Goal: Information Seeking & Learning: Learn about a topic

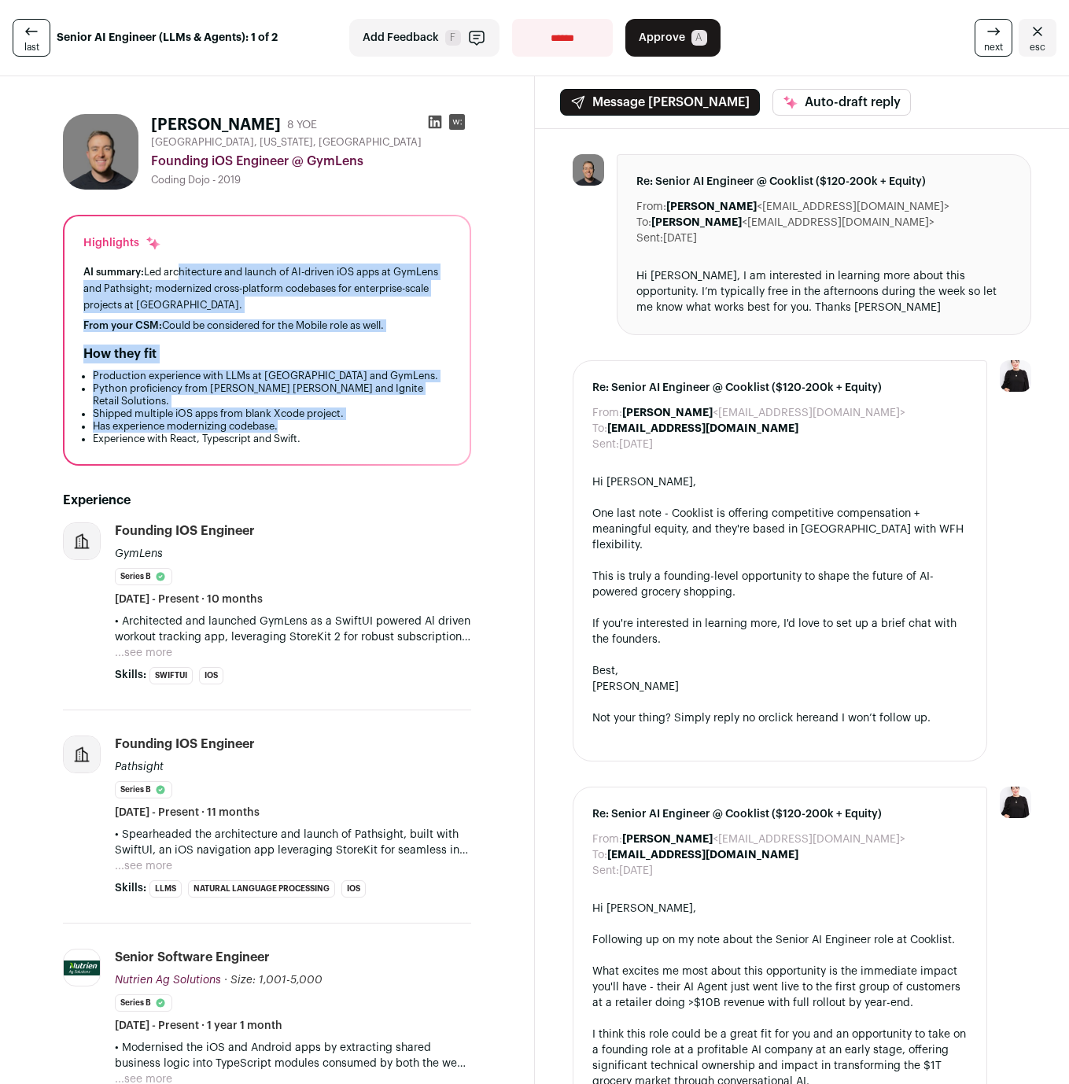
drag, startPoint x: 177, startPoint y: 270, endPoint x: 374, endPoint y: 417, distance: 246.1
click at [374, 417] on div "Highlights AI summary: Led architecture and launch of AI-driven iOS apps at Gym…" at bounding box center [266, 340] width 405 height 248
click at [374, 420] on li "Has experience modernizing codebase." at bounding box center [272, 426] width 358 height 13
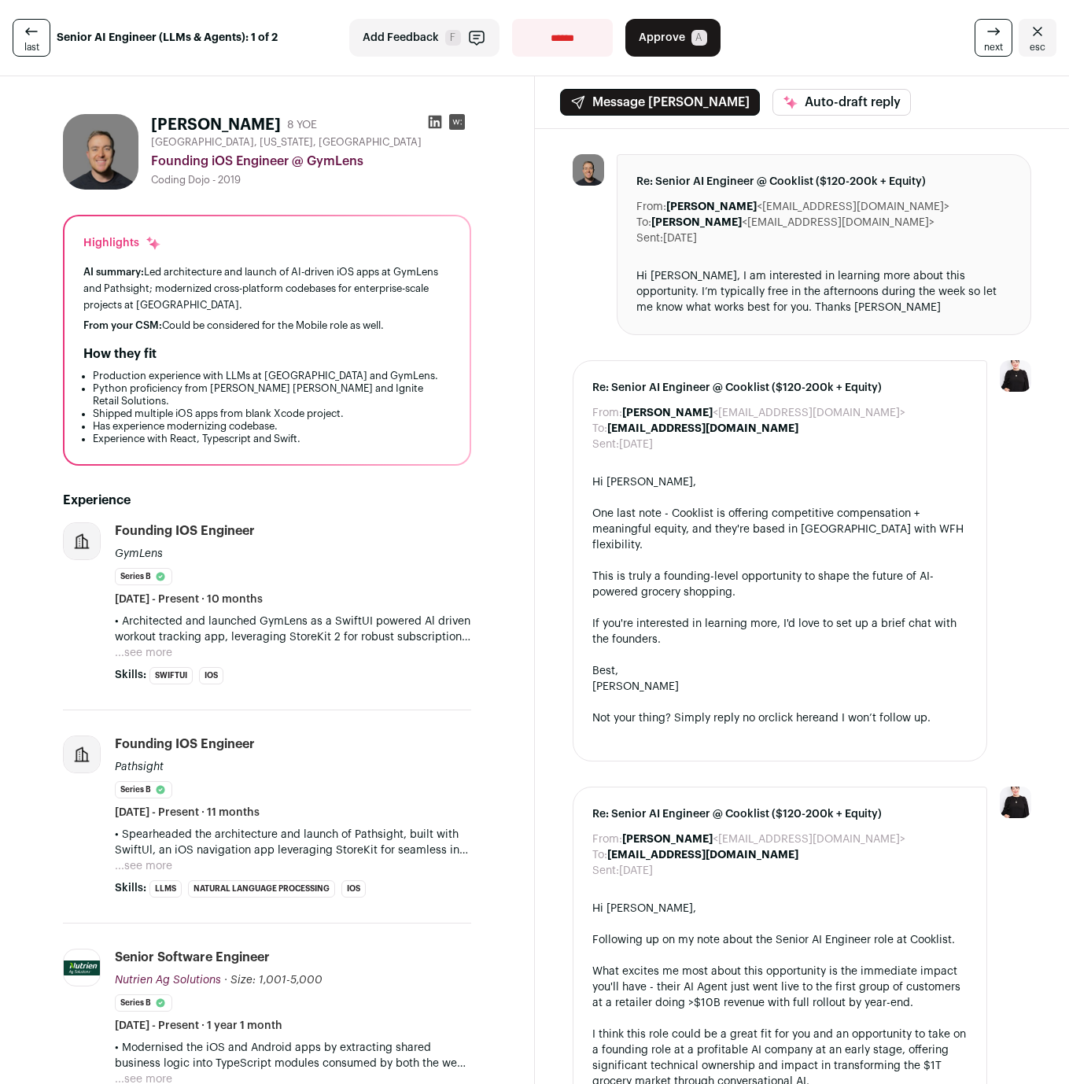
click at [428, 126] on icon at bounding box center [435, 122] width 16 height 16
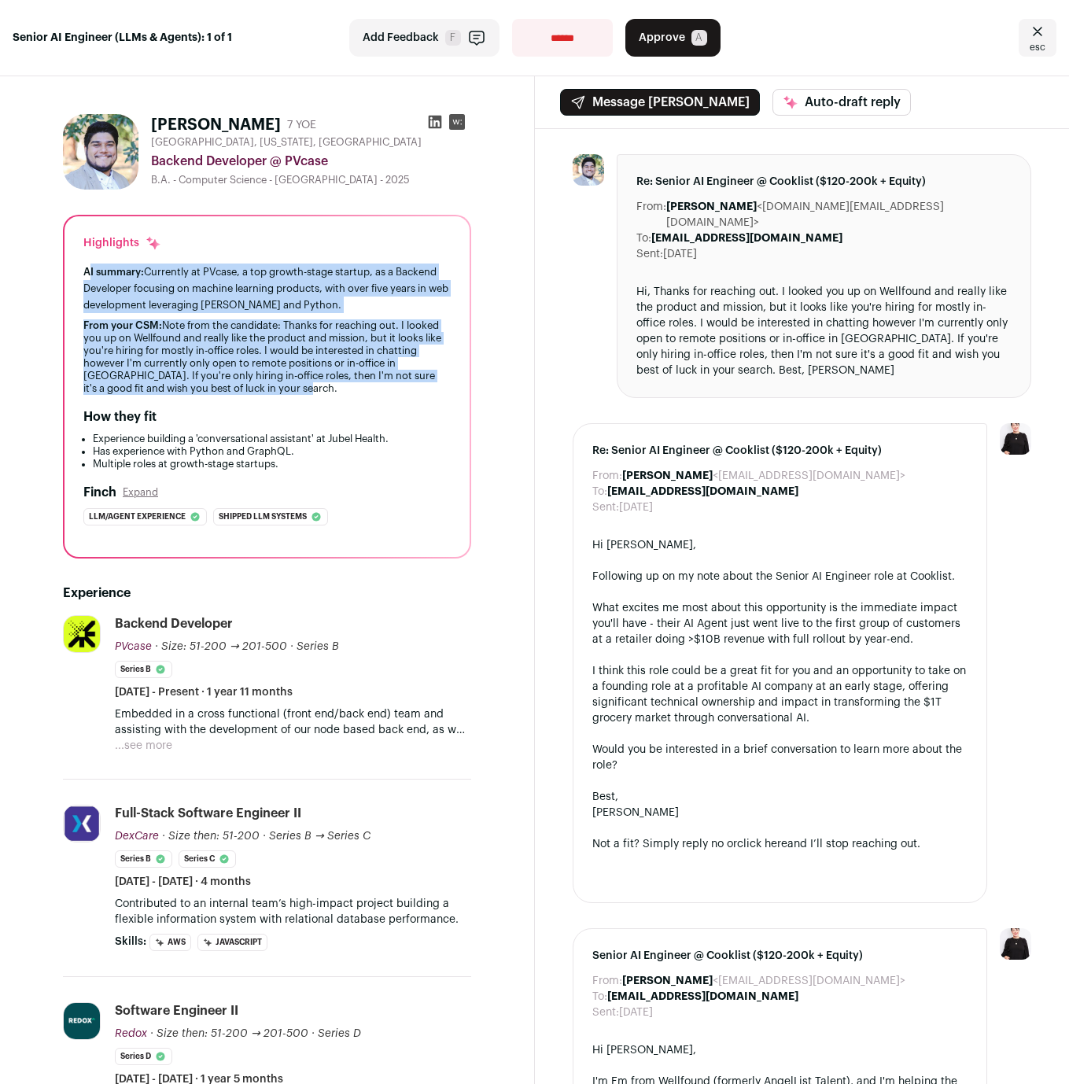
click at [287, 392] on div "AI summary: Currently at PVcase, a top growth-stage startup, as a Backend Devel…" at bounding box center [266, 328] width 367 height 131
click at [287, 392] on div "From your CSM: Note from the candidate: Thanks for reaching out. I looked you u…" at bounding box center [266, 356] width 367 height 75
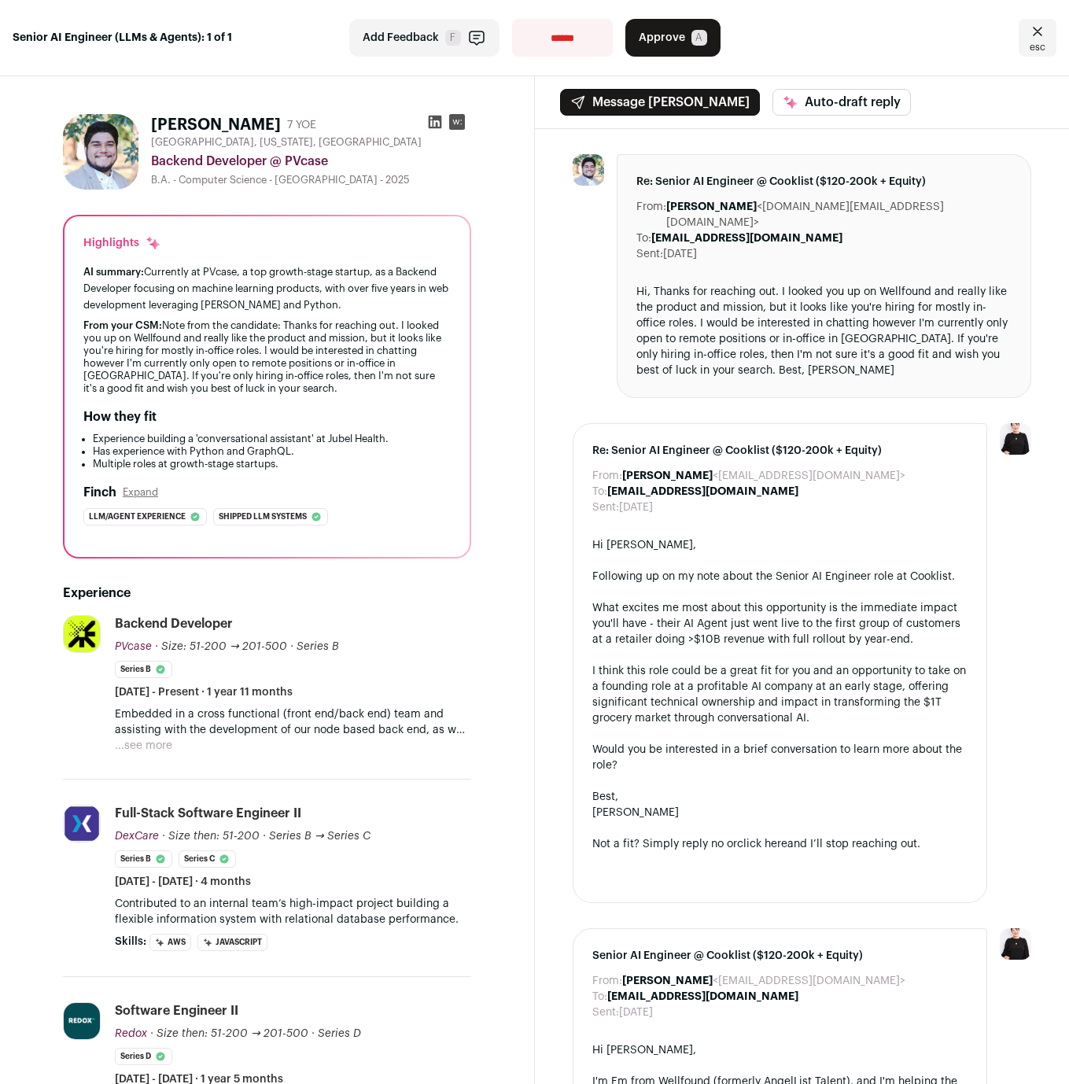
click at [150, 742] on button "...see more" at bounding box center [143, 746] width 57 height 16
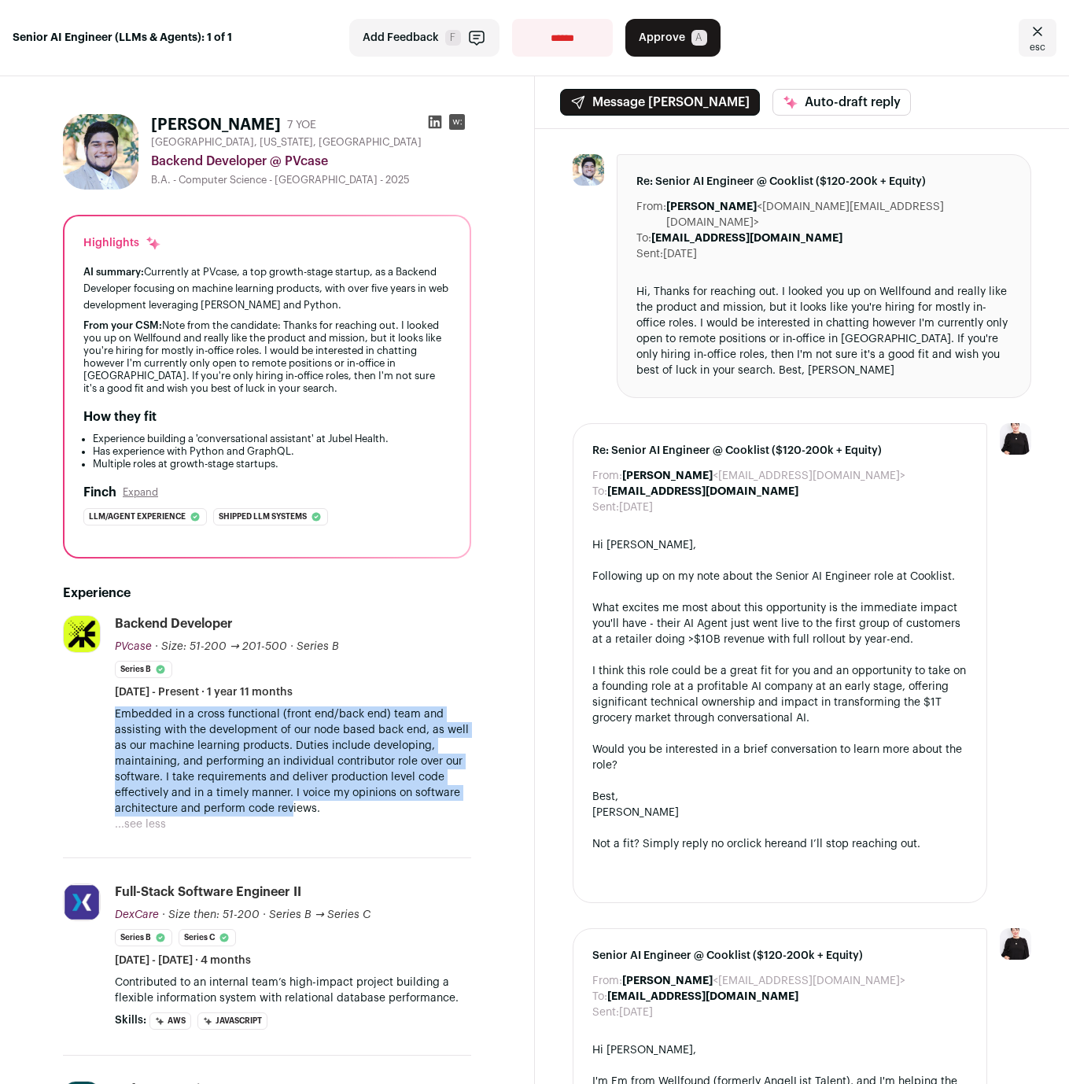
drag, startPoint x: 116, startPoint y: 722, endPoint x: 293, endPoint y: 812, distance: 199.4
click at [293, 812] on p "Embedded in a cross functional (front end/back end) team and assisting with the…" at bounding box center [293, 761] width 356 height 110
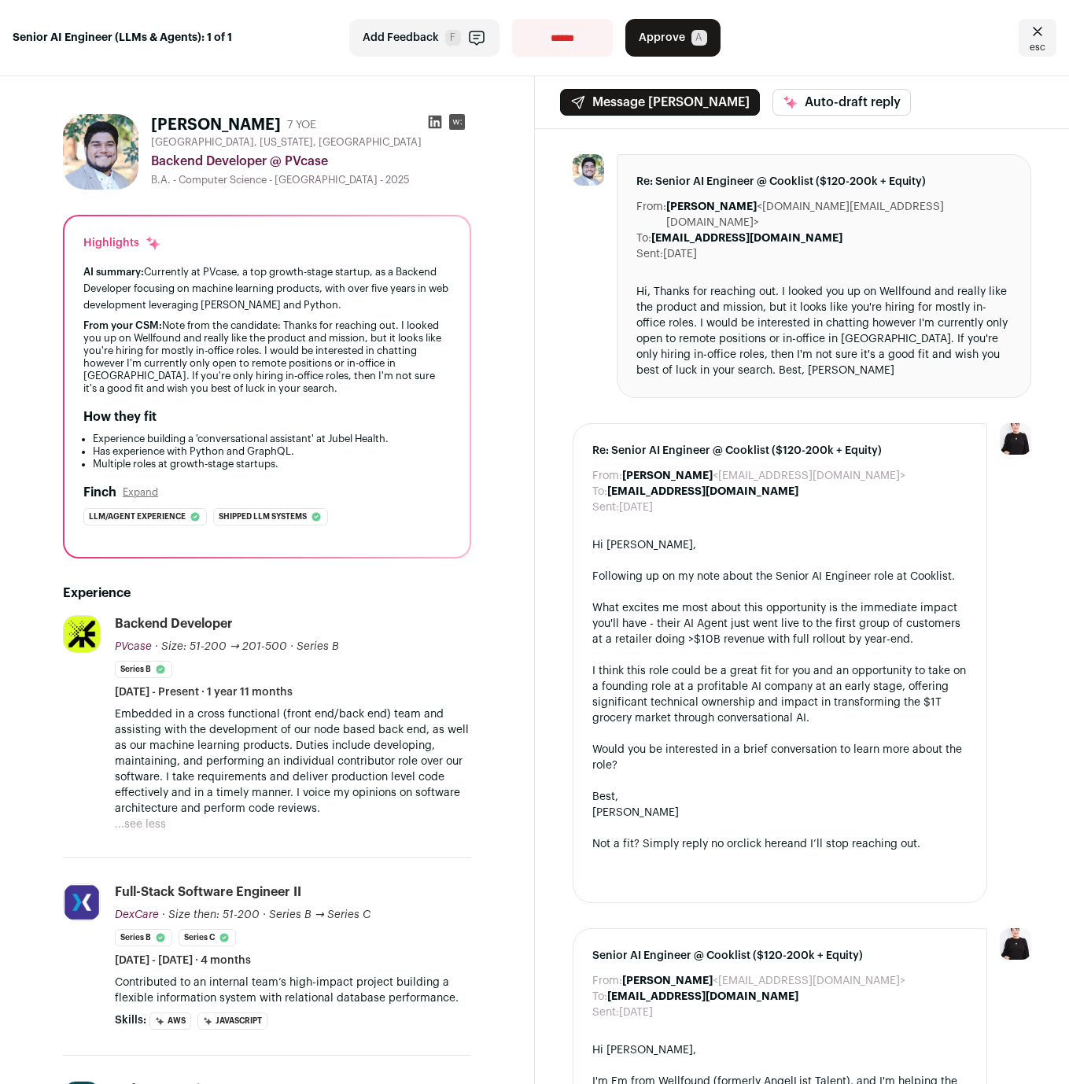
scroll to position [240, 0]
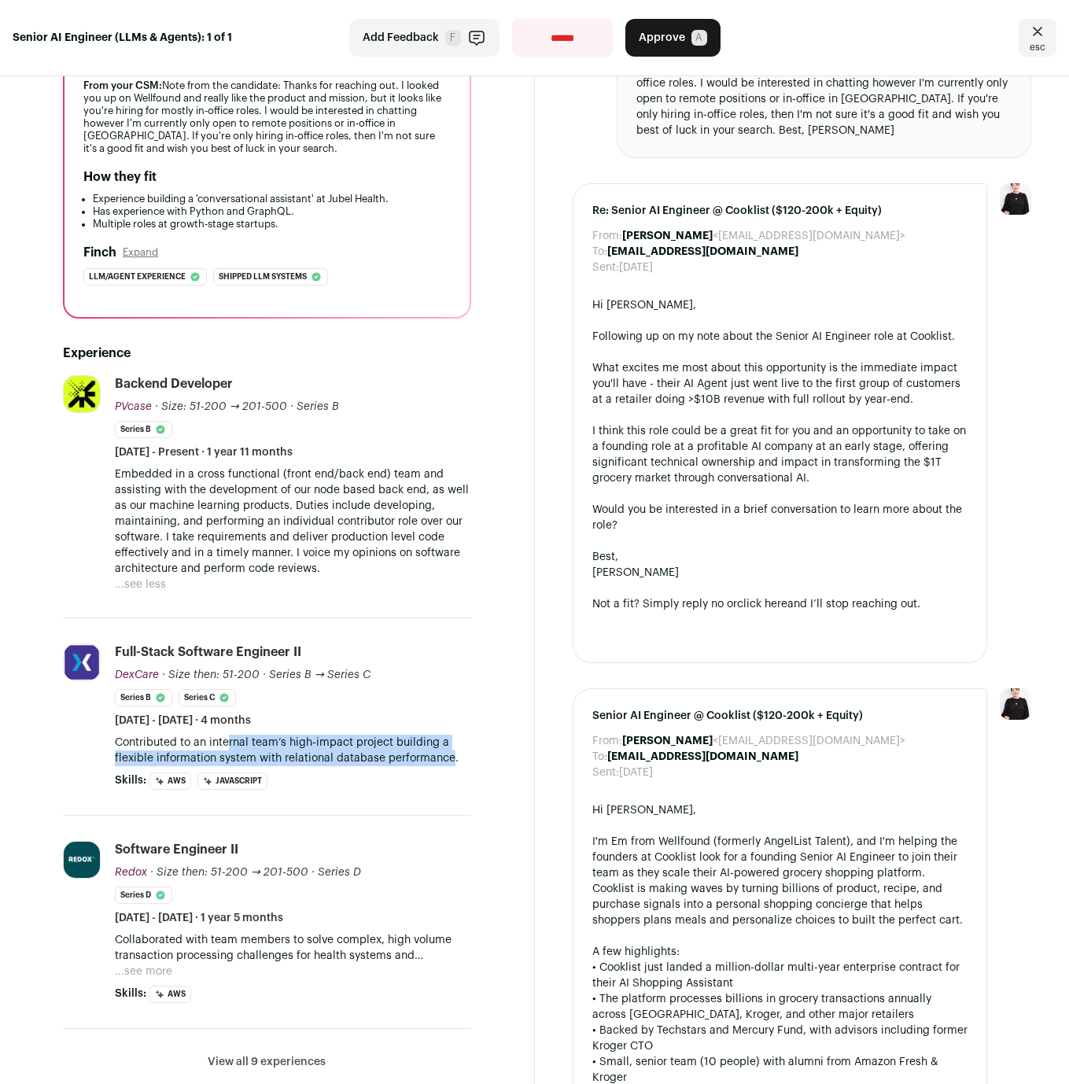
drag, startPoint x: 229, startPoint y: 741, endPoint x: 450, endPoint y: 757, distance: 221.6
click at [450, 757] on p "Contributed to an internal team’s high-impact project building a flexible infor…" at bounding box center [293, 749] width 356 height 31
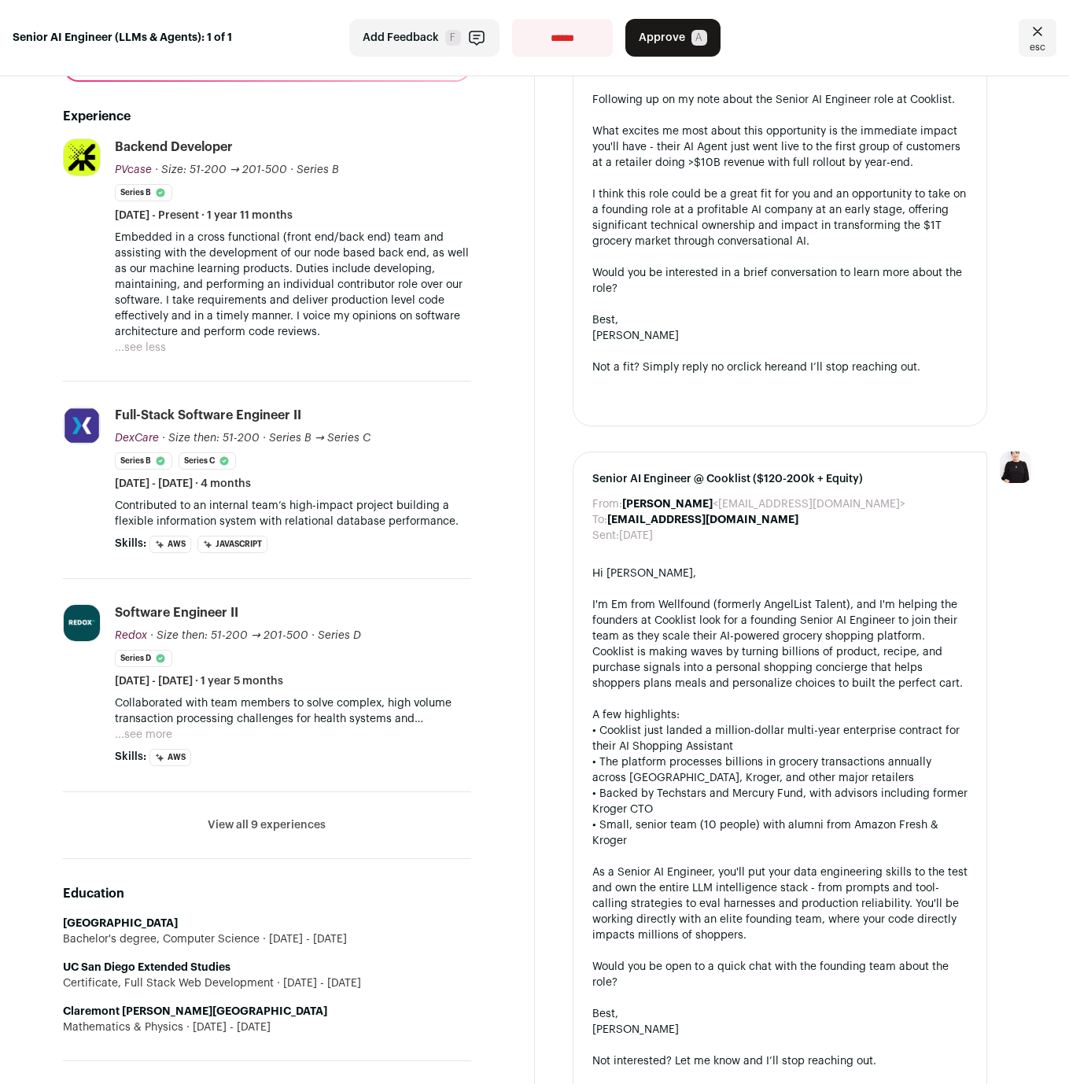
click at [274, 820] on button "View all 9 experiences" at bounding box center [267, 825] width 118 height 16
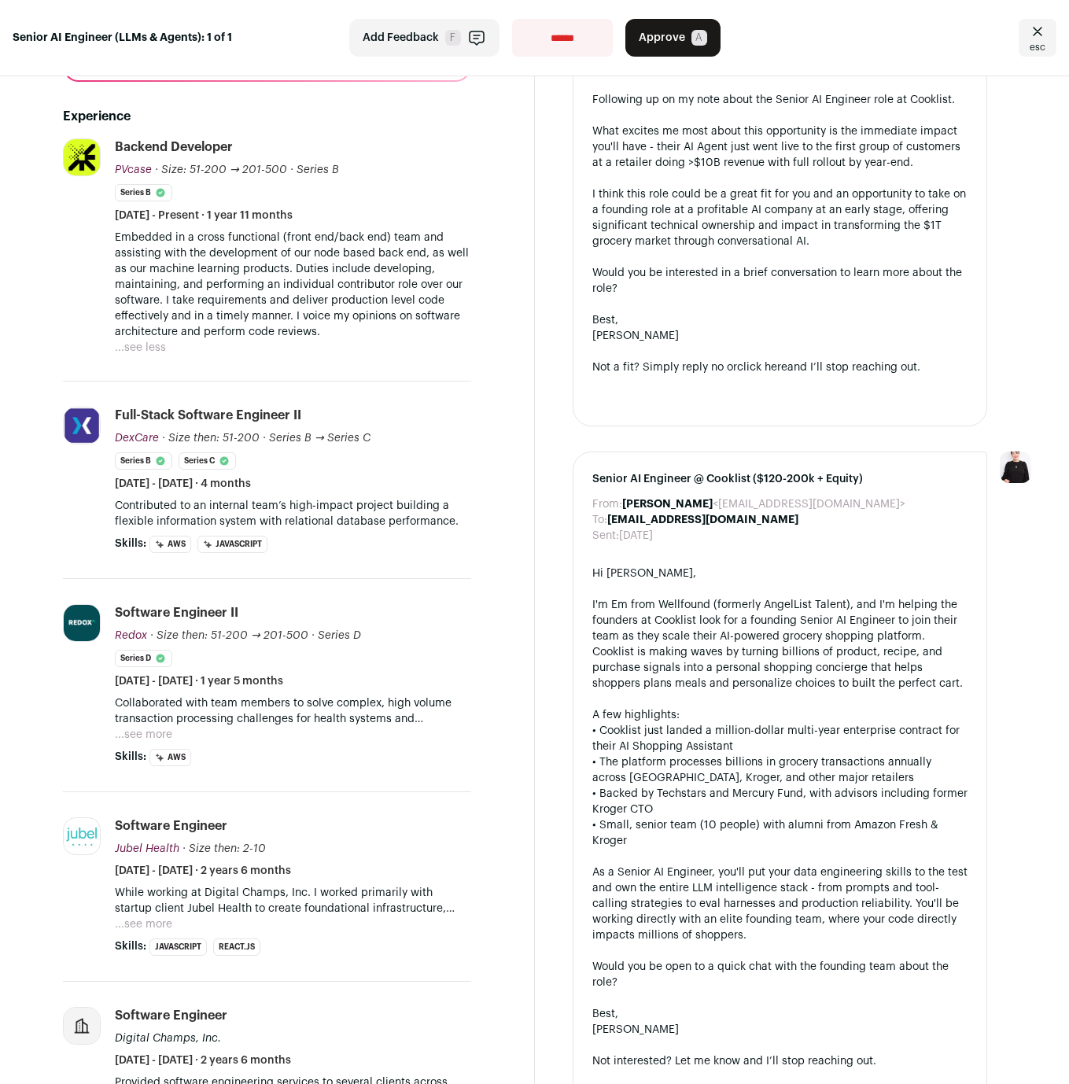
scroll to position [714, 0]
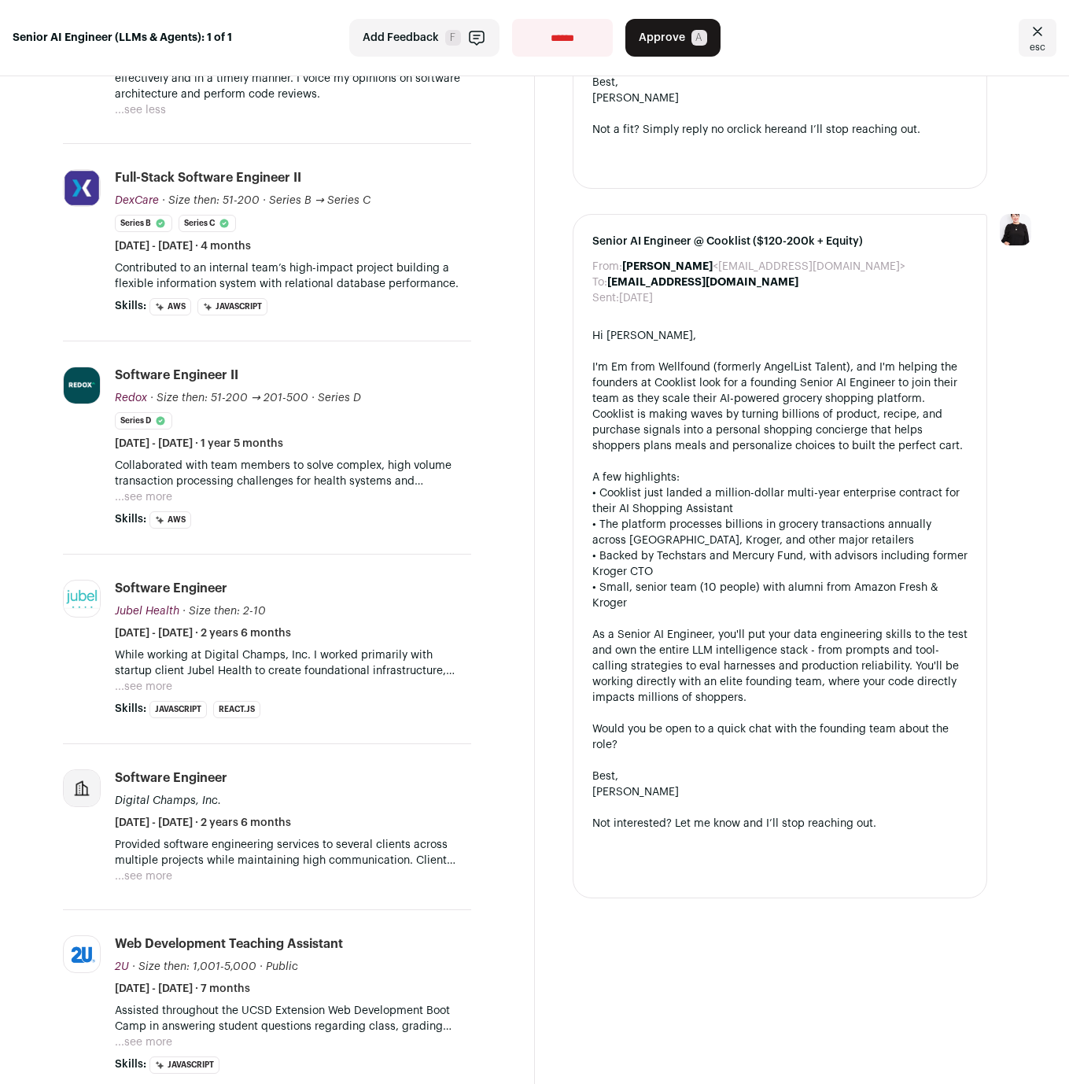
click at [143, 686] on button "...see more" at bounding box center [143, 687] width 57 height 16
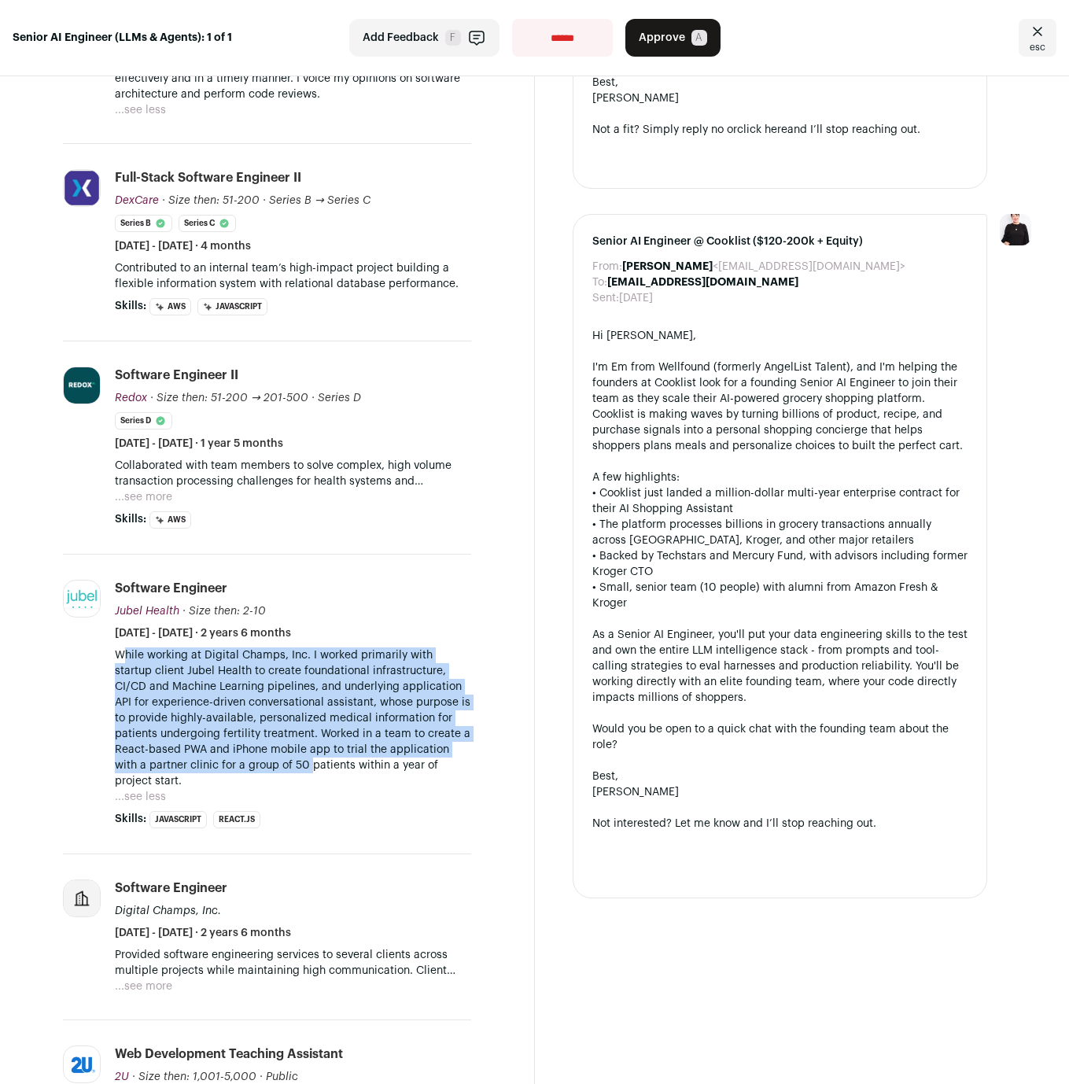
drag, startPoint x: 123, startPoint y: 657, endPoint x: 312, endPoint y: 769, distance: 219.3
click at [312, 769] on p "While working at Digital Champs, Inc. I worked primarily with startup client Ju…" at bounding box center [293, 718] width 356 height 142
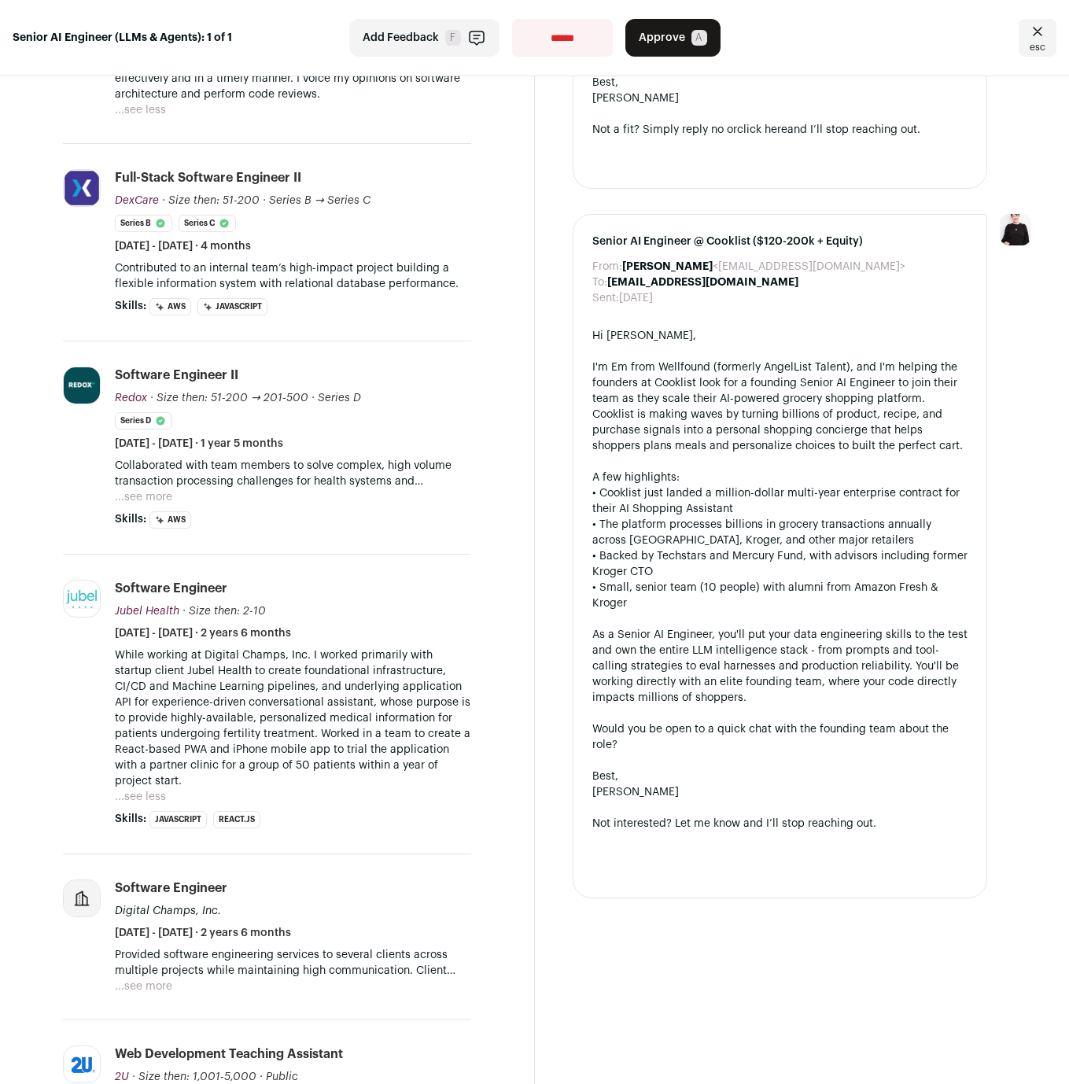
scroll to position [818, 0]
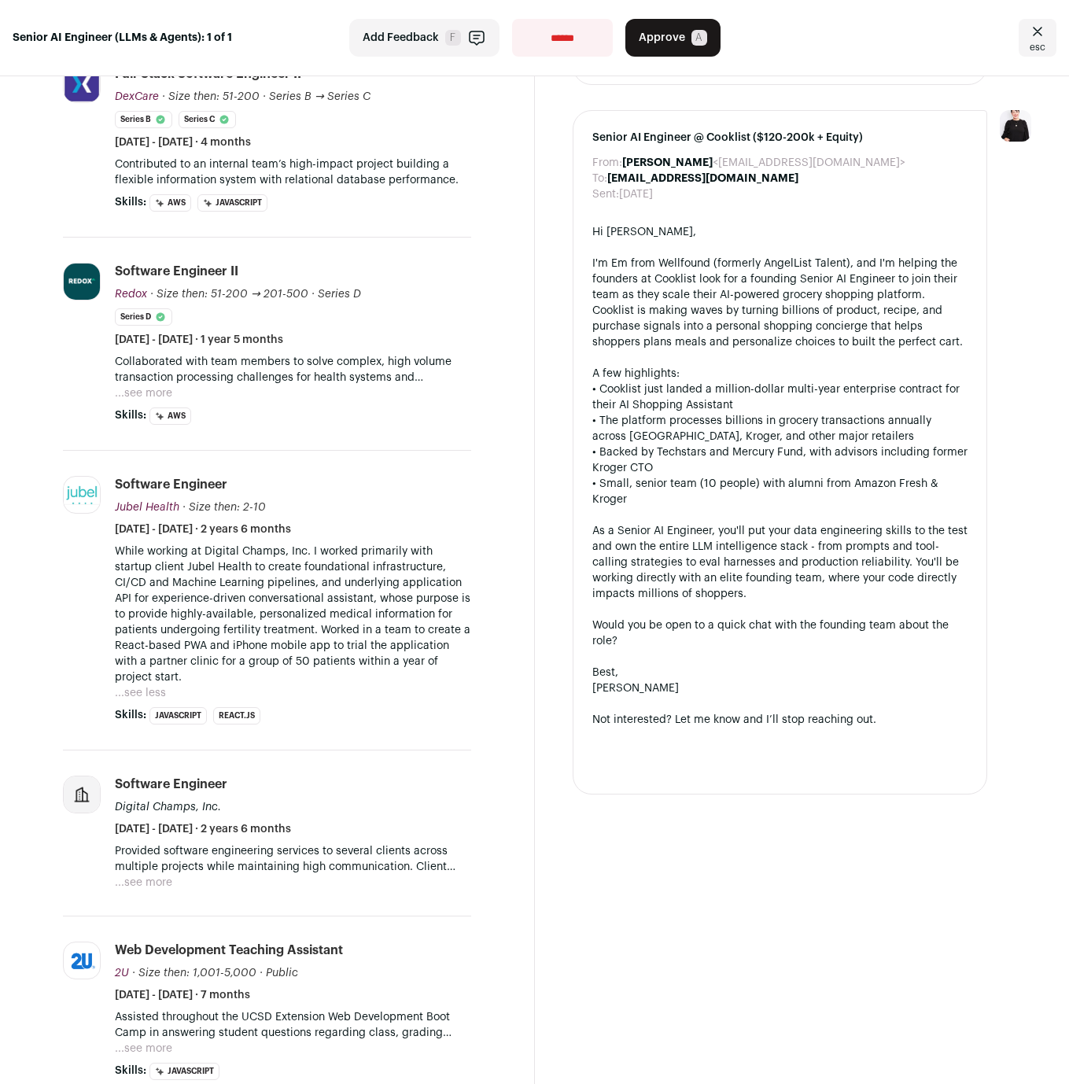
click at [172, 881] on div "Provided software engineering services to several clients across multiple proje…" at bounding box center [293, 866] width 356 height 47
click at [164, 882] on button "...see more" at bounding box center [143, 882] width 57 height 16
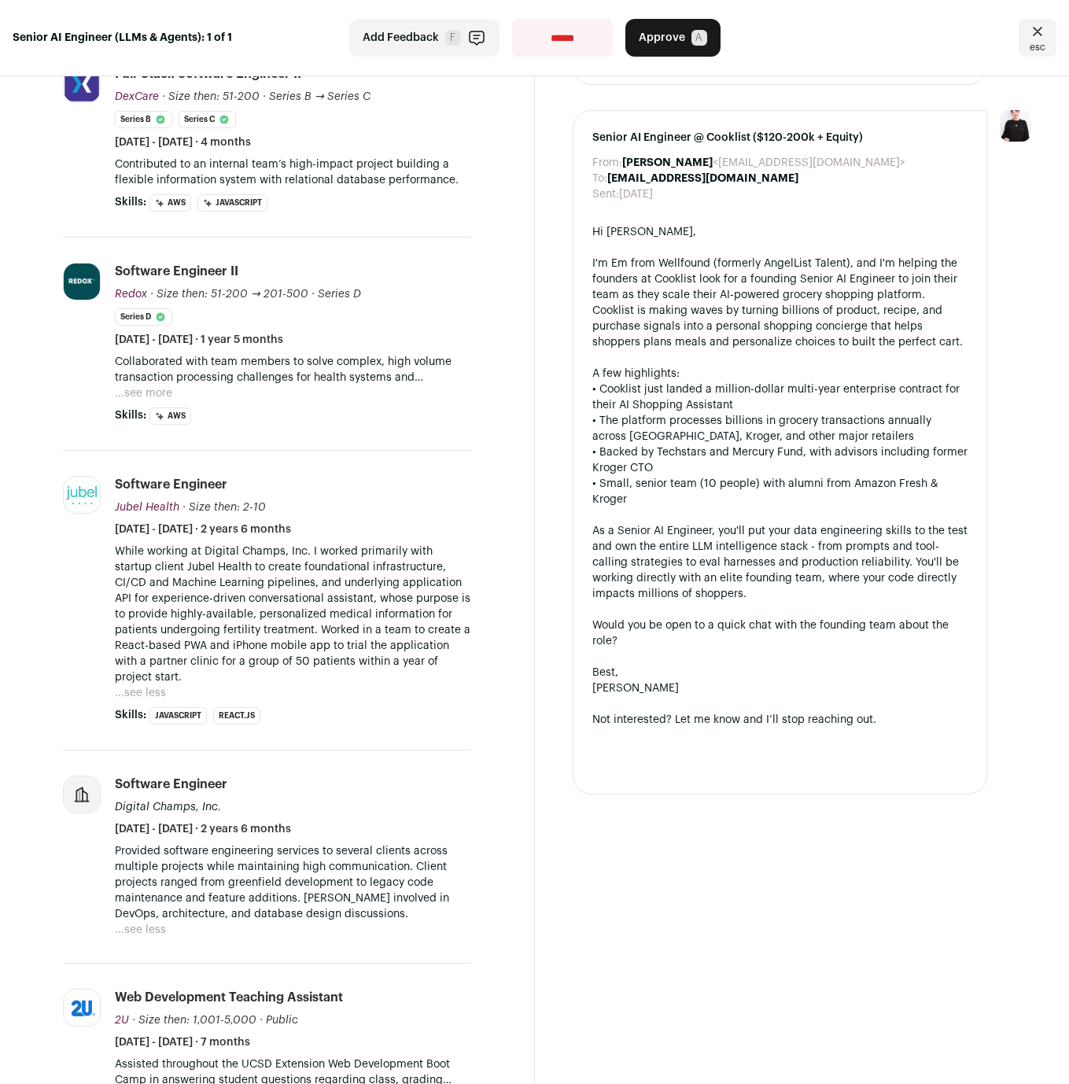
scroll to position [1056, 0]
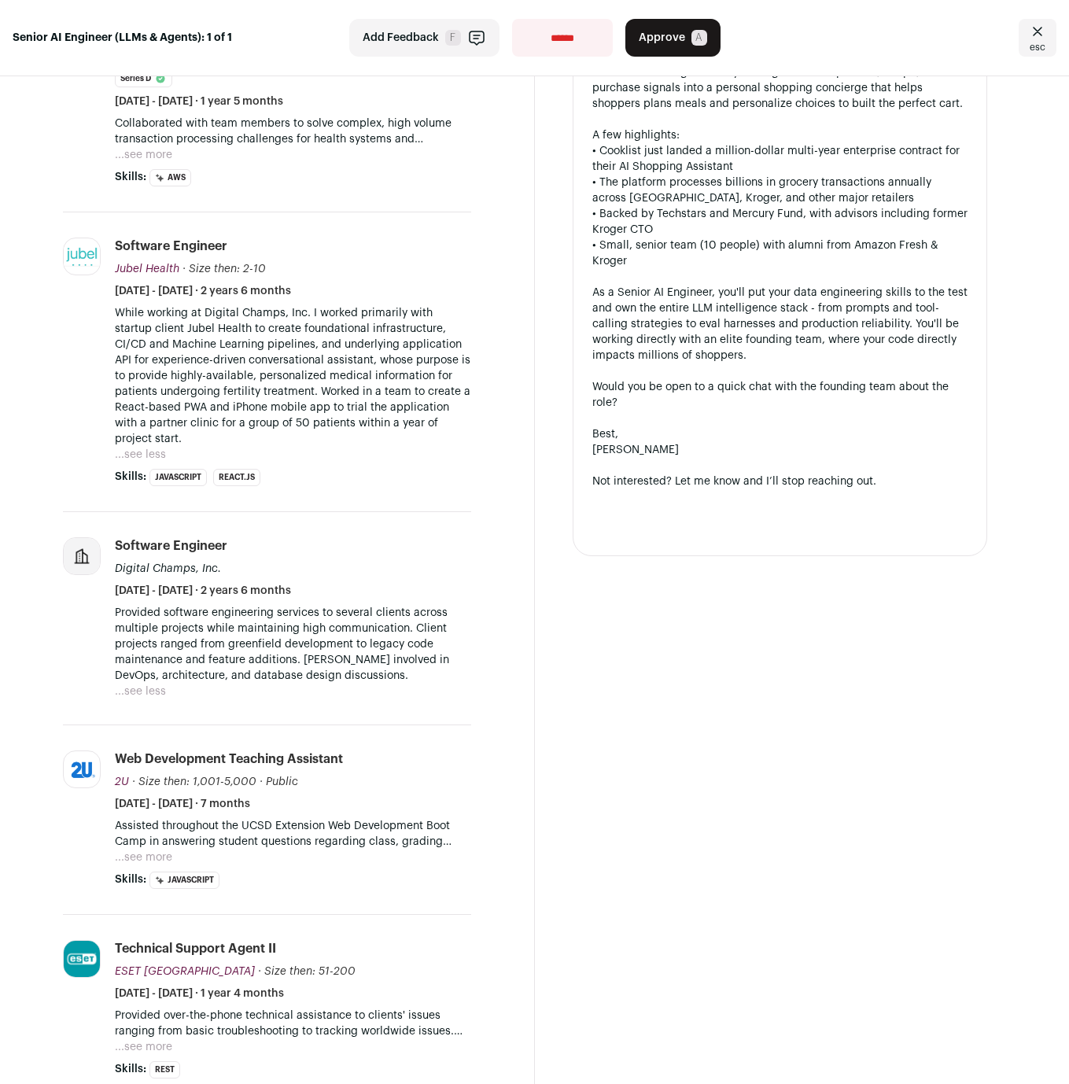
click at [153, 860] on button "...see more" at bounding box center [143, 857] width 57 height 16
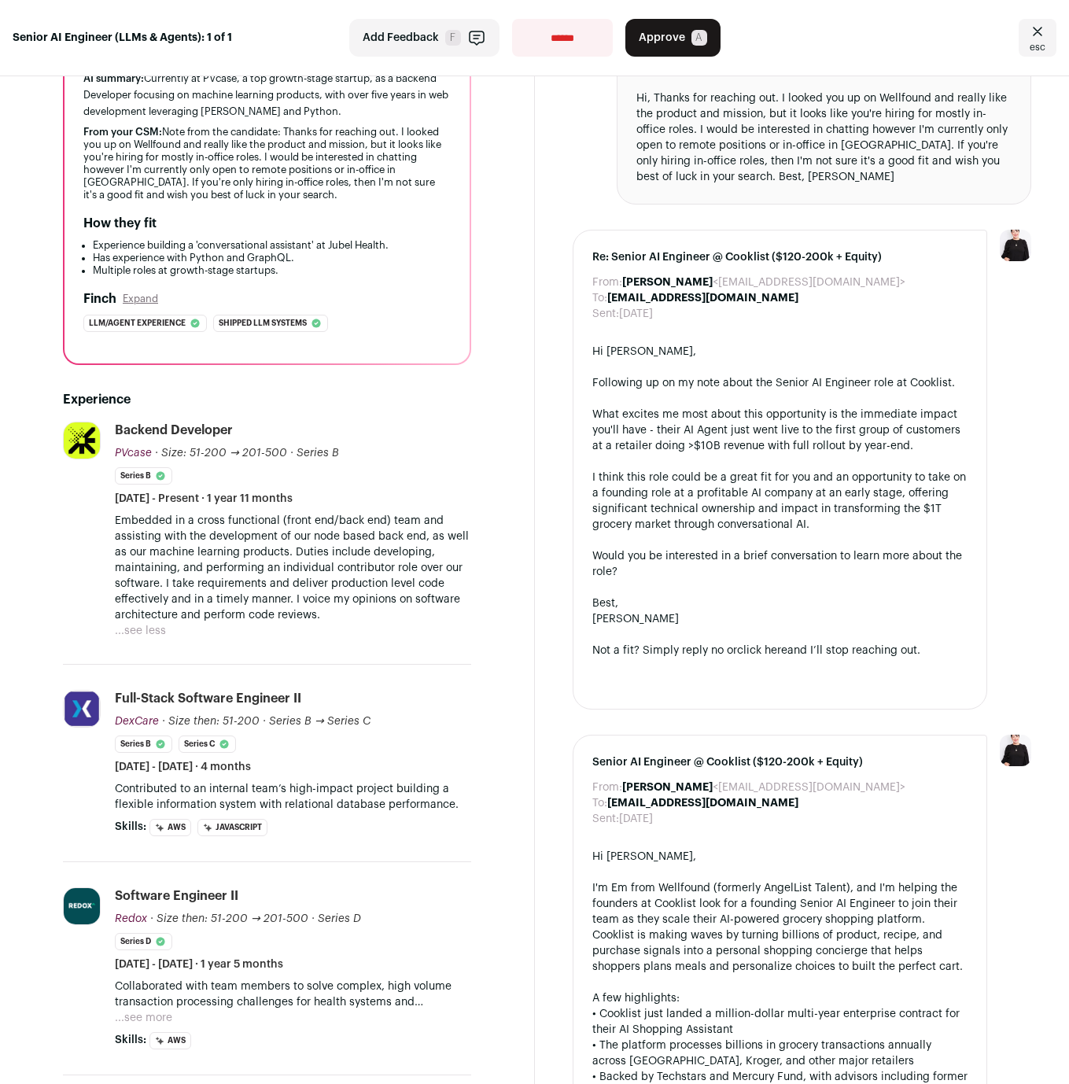
scroll to position [0, 0]
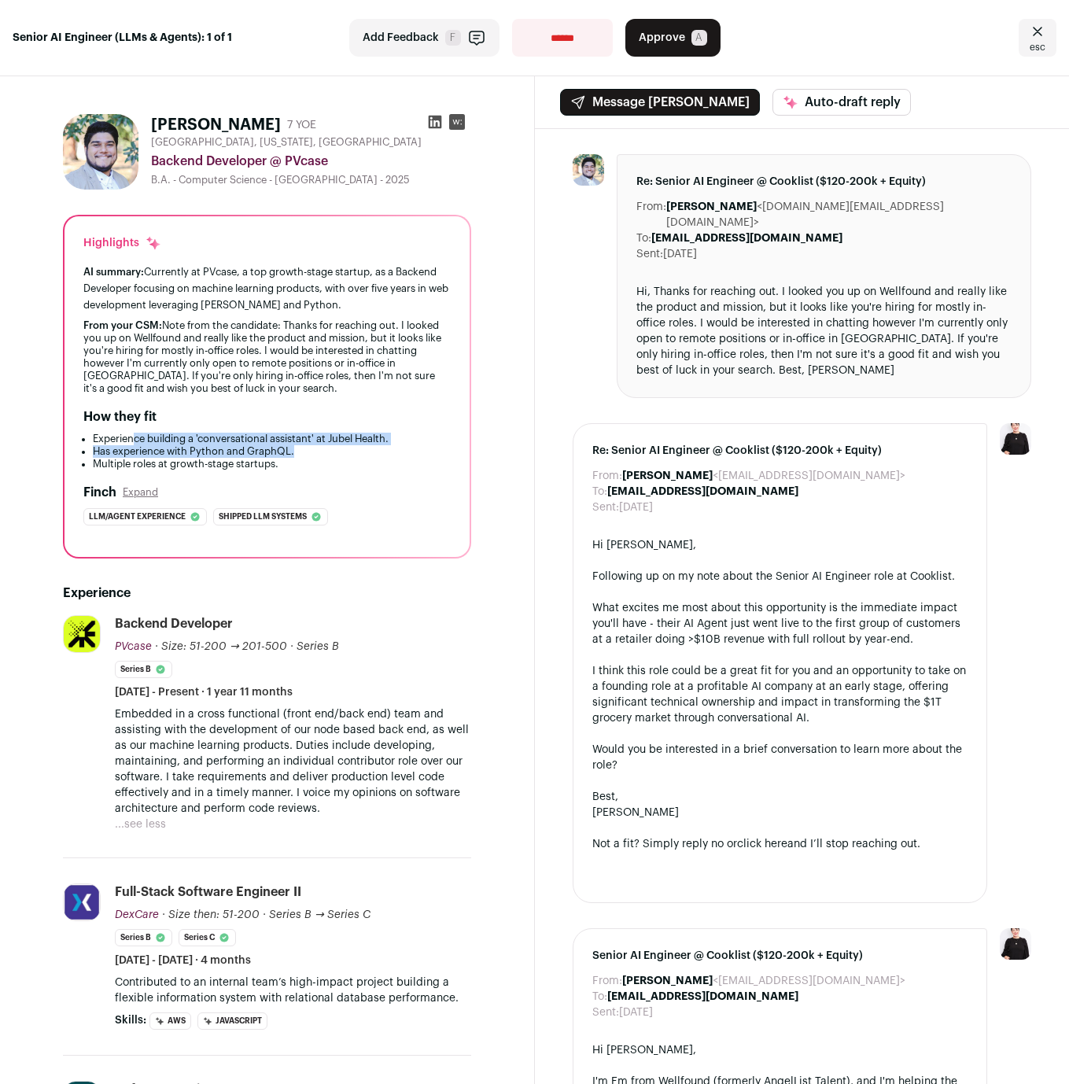
drag, startPoint x: 138, startPoint y: 440, endPoint x: 327, endPoint y: 446, distance: 188.8
click at [327, 446] on ul "Experience building a 'conversational assistant' at Jubel Health. Has experienc…" at bounding box center [266, 451] width 367 height 38
click at [327, 446] on li "Has experience with Python and GraphQL." at bounding box center [272, 451] width 358 height 13
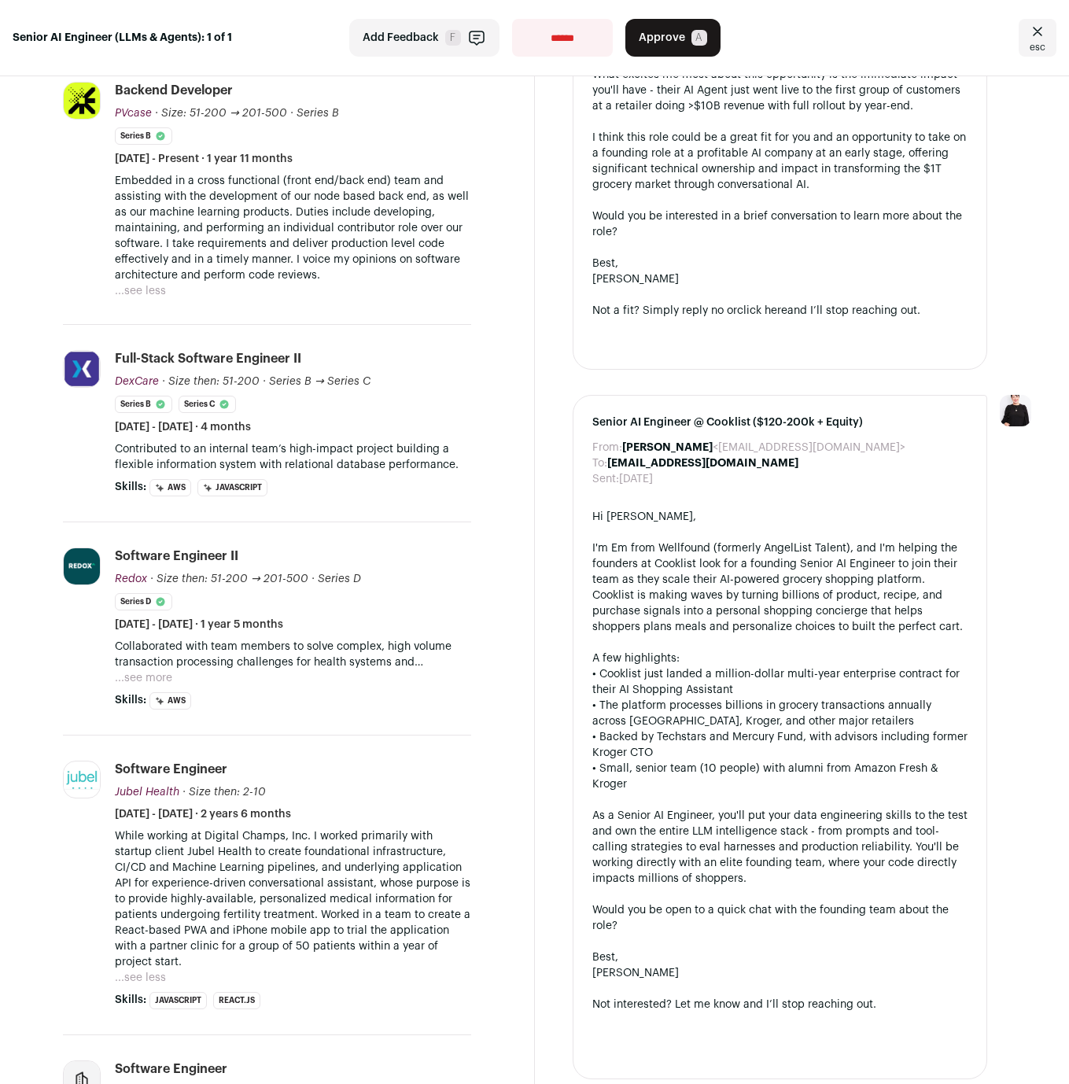
scroll to position [774, 0]
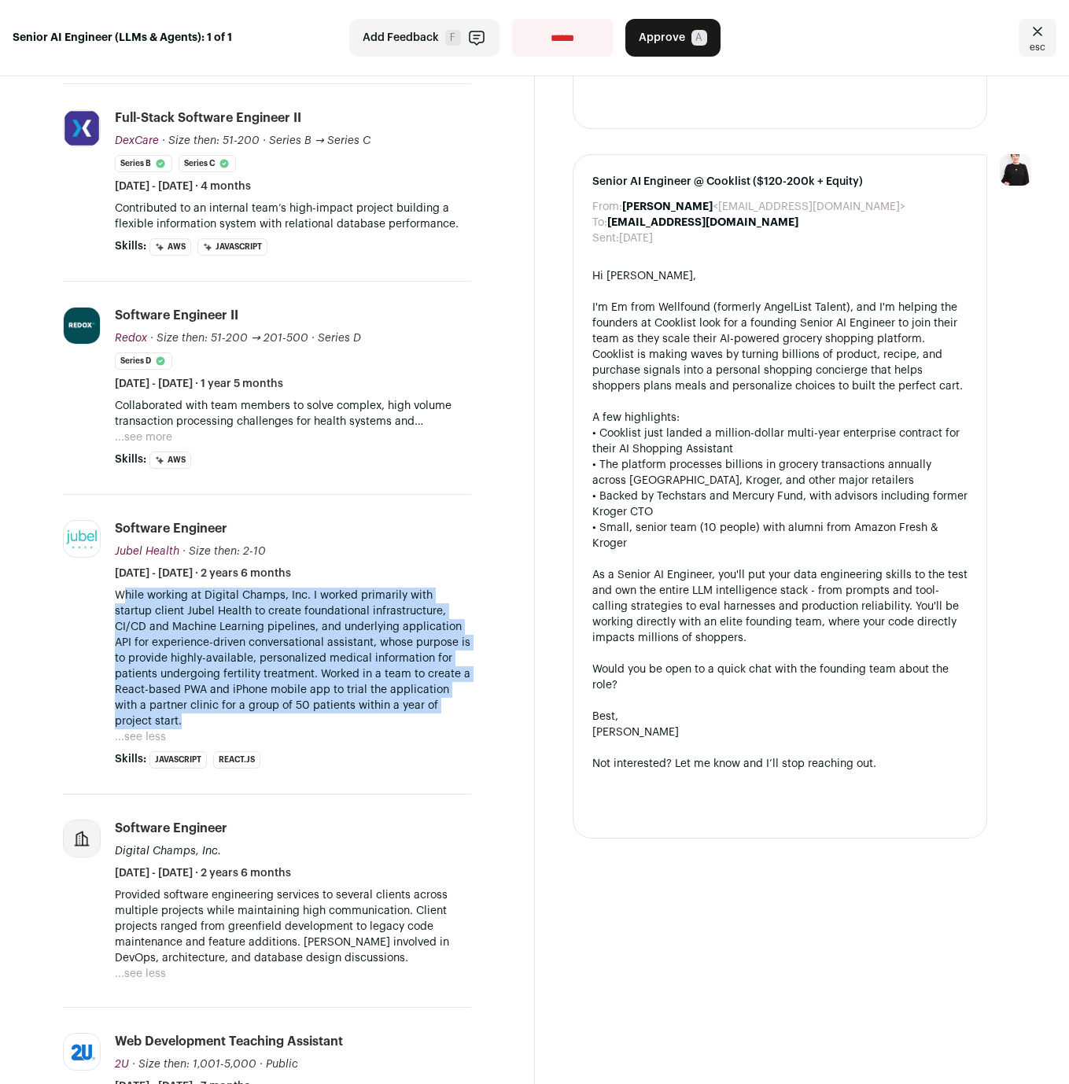
drag, startPoint x: 120, startPoint y: 591, endPoint x: 355, endPoint y: 714, distance: 264.9
click at [355, 714] on p "While working at Digital Champs, Inc. I worked primarily with startup client Ju…" at bounding box center [293, 658] width 356 height 142
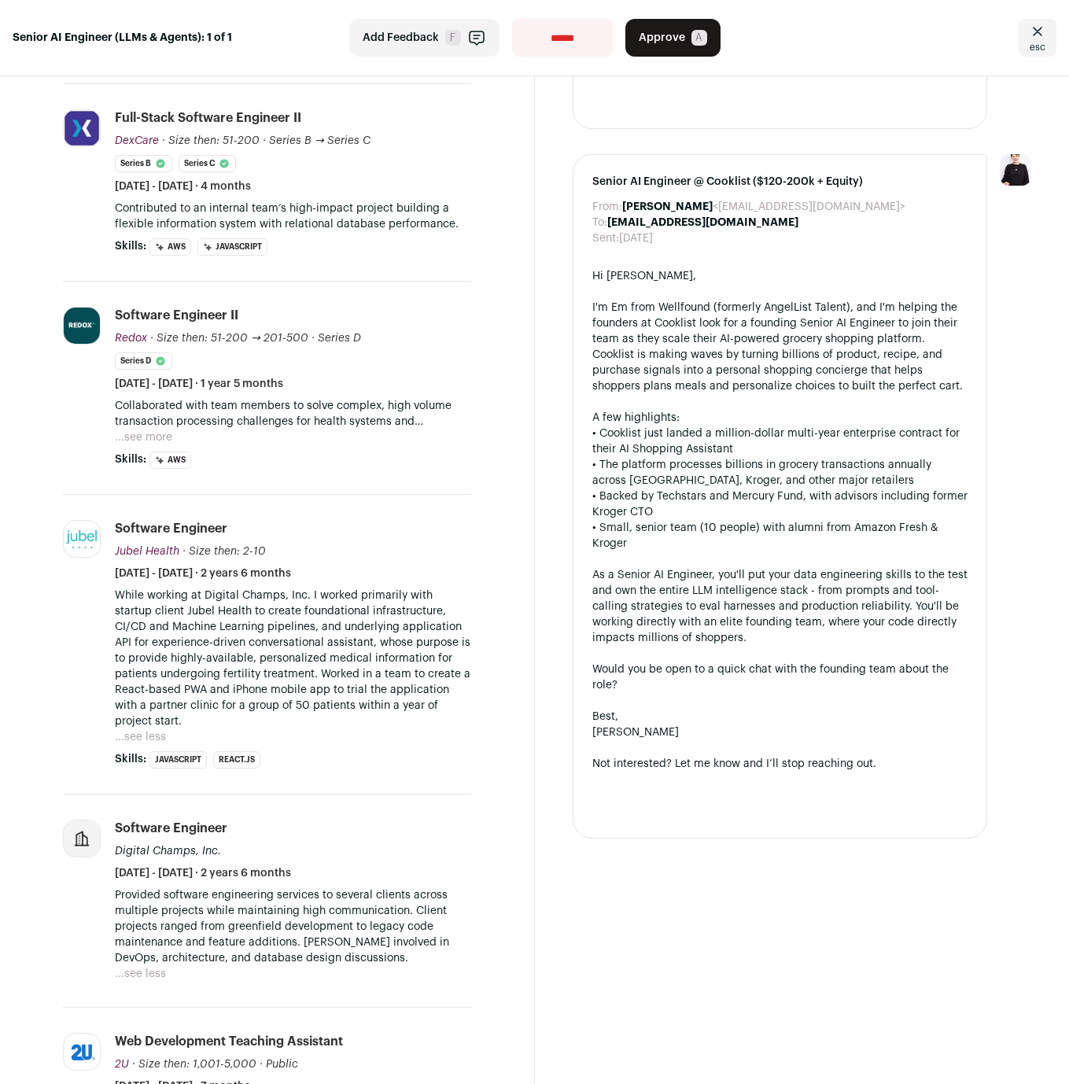
click at [149, 439] on button "...see more" at bounding box center [143, 437] width 57 height 16
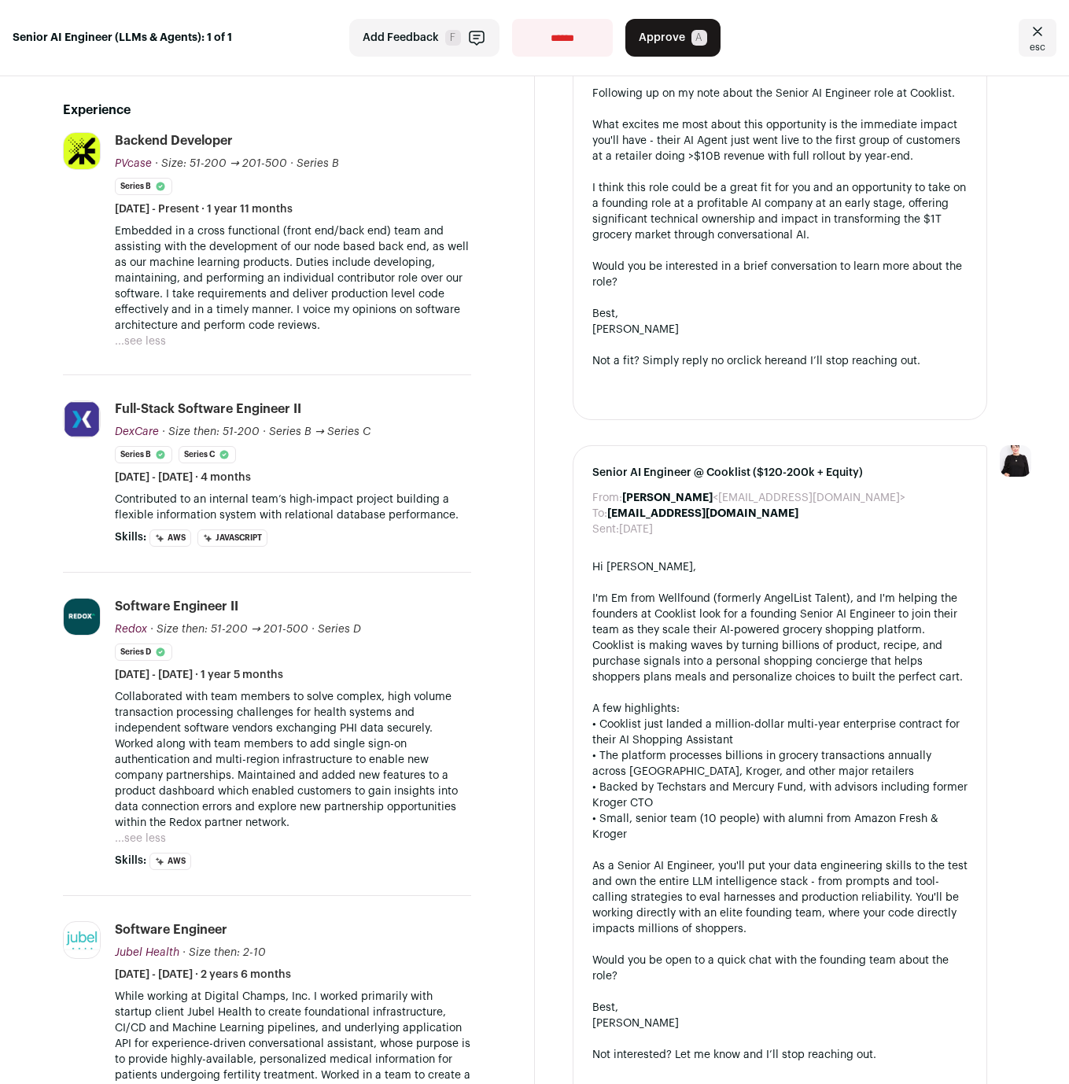
scroll to position [396, 0]
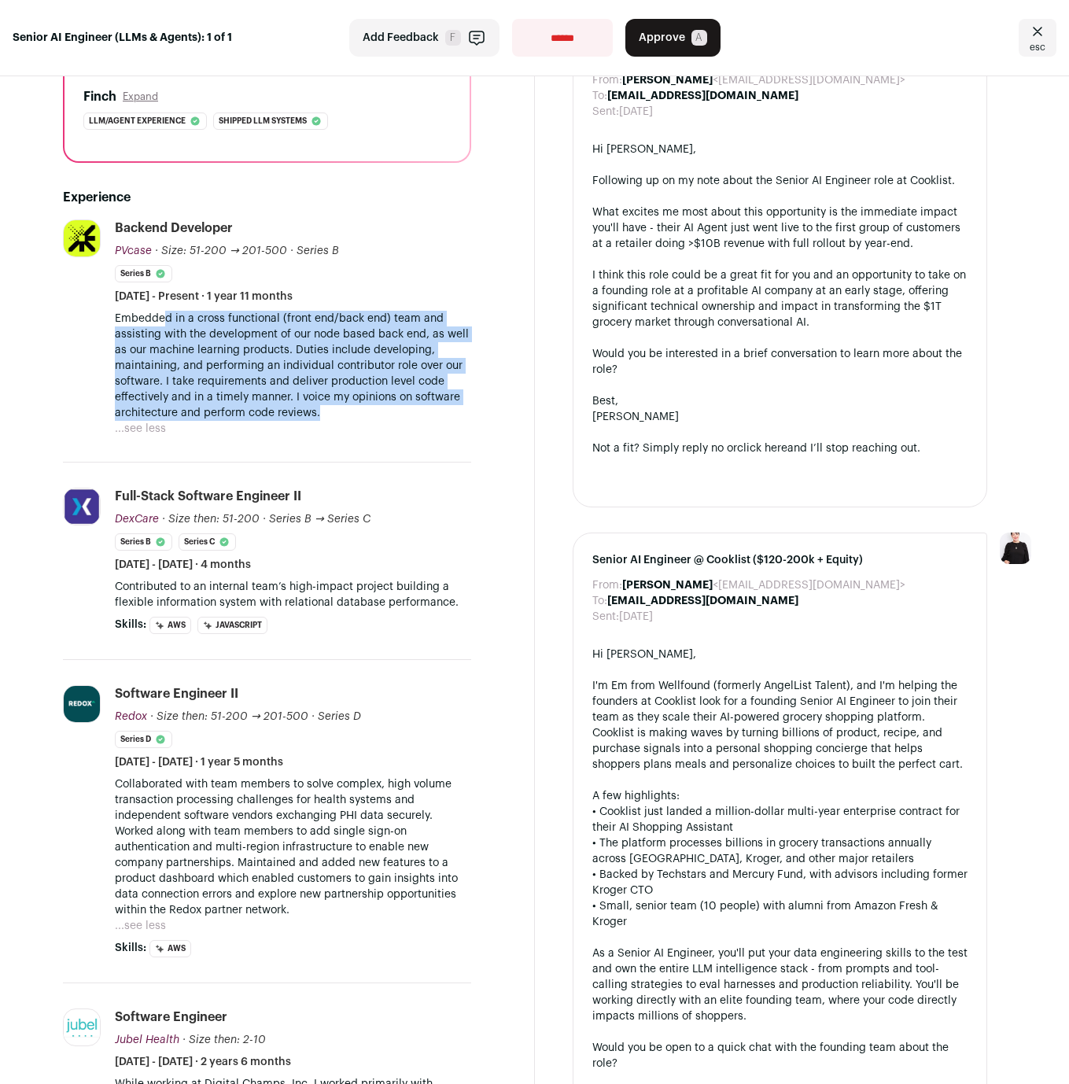
drag, startPoint x: 165, startPoint y: 315, endPoint x: 473, endPoint y: 425, distance: 326.6
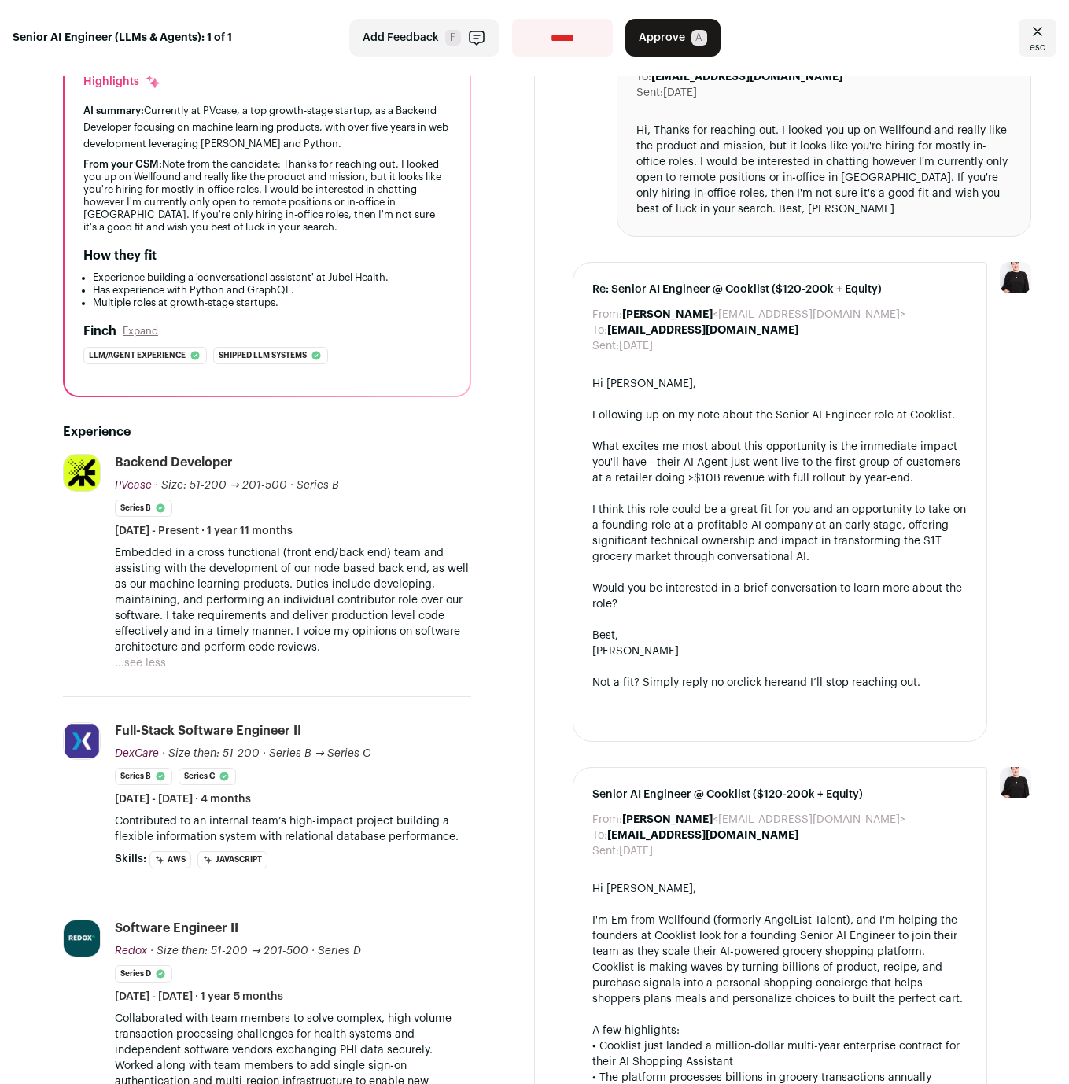
scroll to position [0, 0]
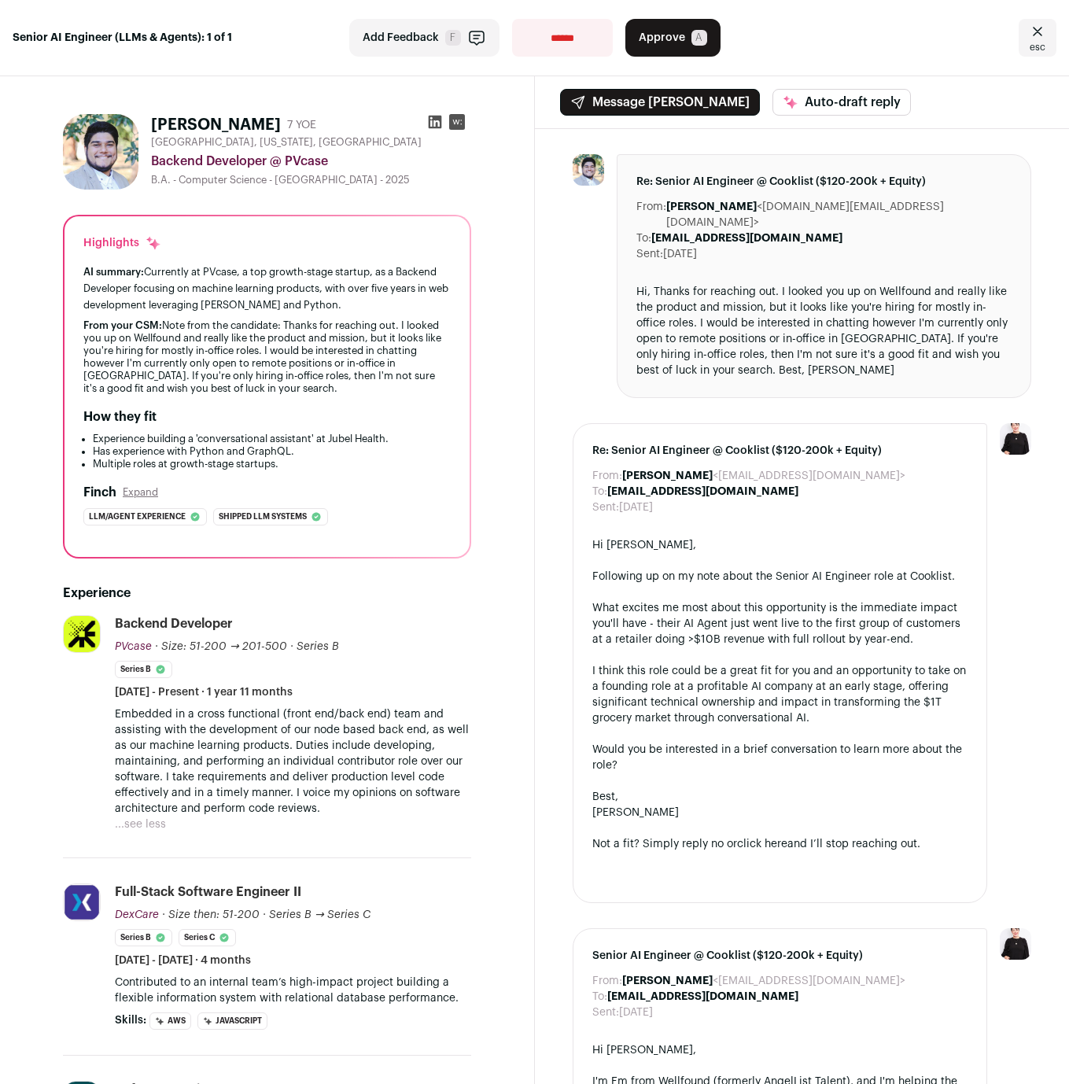
click at [428, 124] on icon at bounding box center [435, 122] width 16 height 16
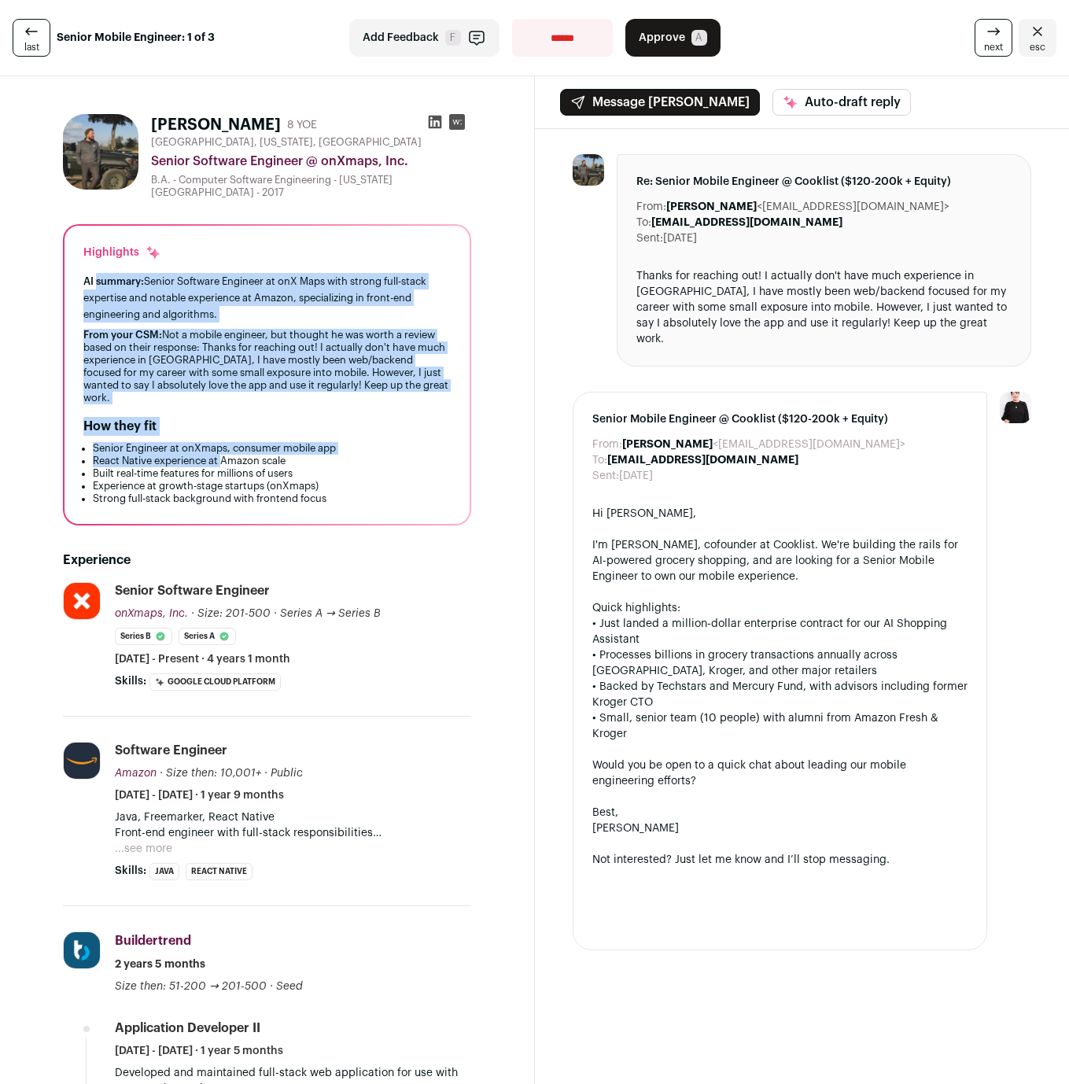
drag, startPoint x: 108, startPoint y: 284, endPoint x: 224, endPoint y: 451, distance: 203.3
click at [224, 451] on div "Highlights AI summary: Senior Software Engineer at onX Maps with strong full-st…" at bounding box center [266, 375] width 405 height 298
click at [224, 455] on li "React Native experience at Amazon scale" at bounding box center [272, 461] width 358 height 13
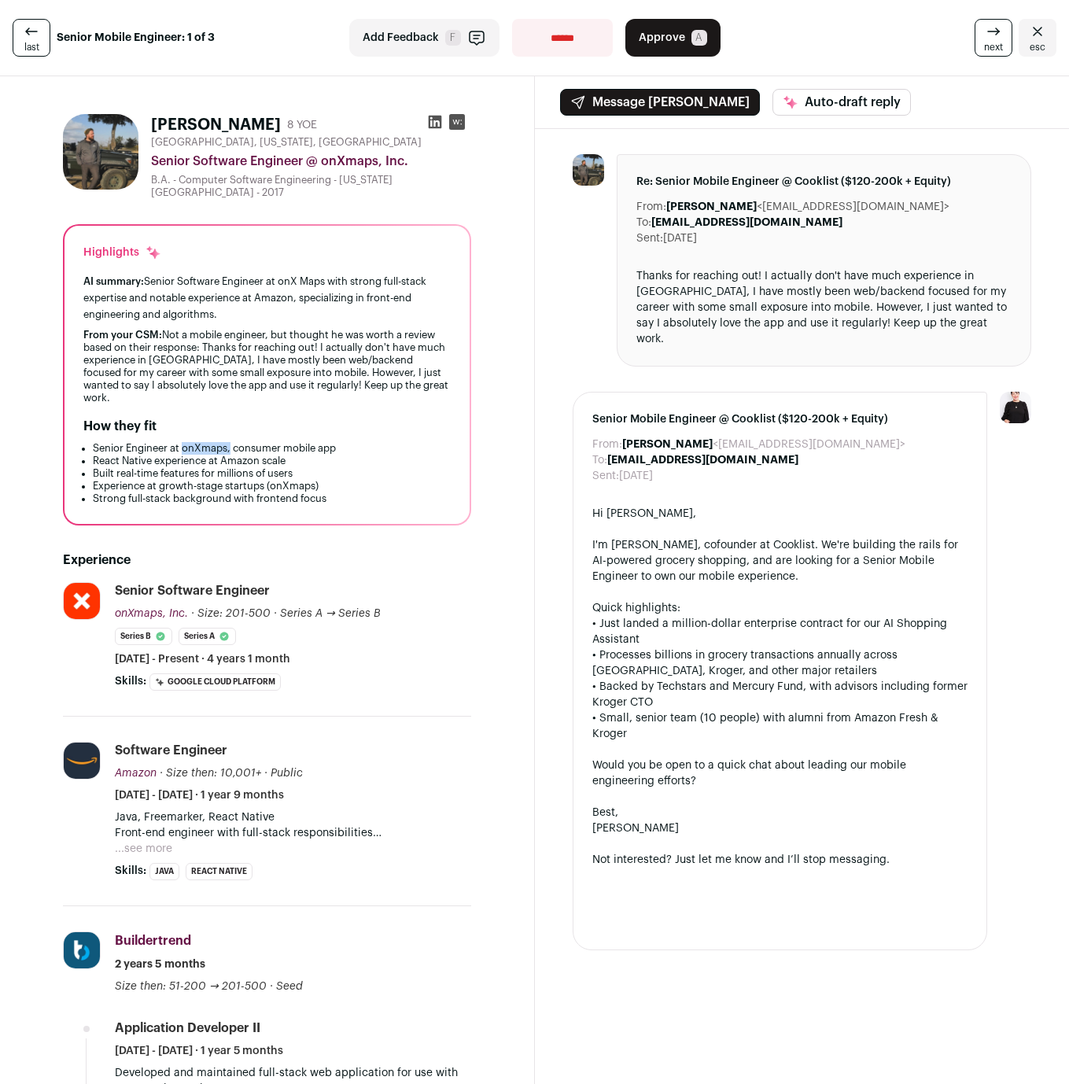
drag, startPoint x: 230, startPoint y: 436, endPoint x: 184, endPoint y: 437, distance: 46.4
click at [184, 442] on li "Senior Engineer at onXmaps, consumer mobile app" at bounding box center [272, 448] width 358 height 13
click at [430, 564] on div "Experience onXmaps, Inc. onxmaps.com Add to company list Public / Private Priva…" at bounding box center [267, 914] width 408 height 778
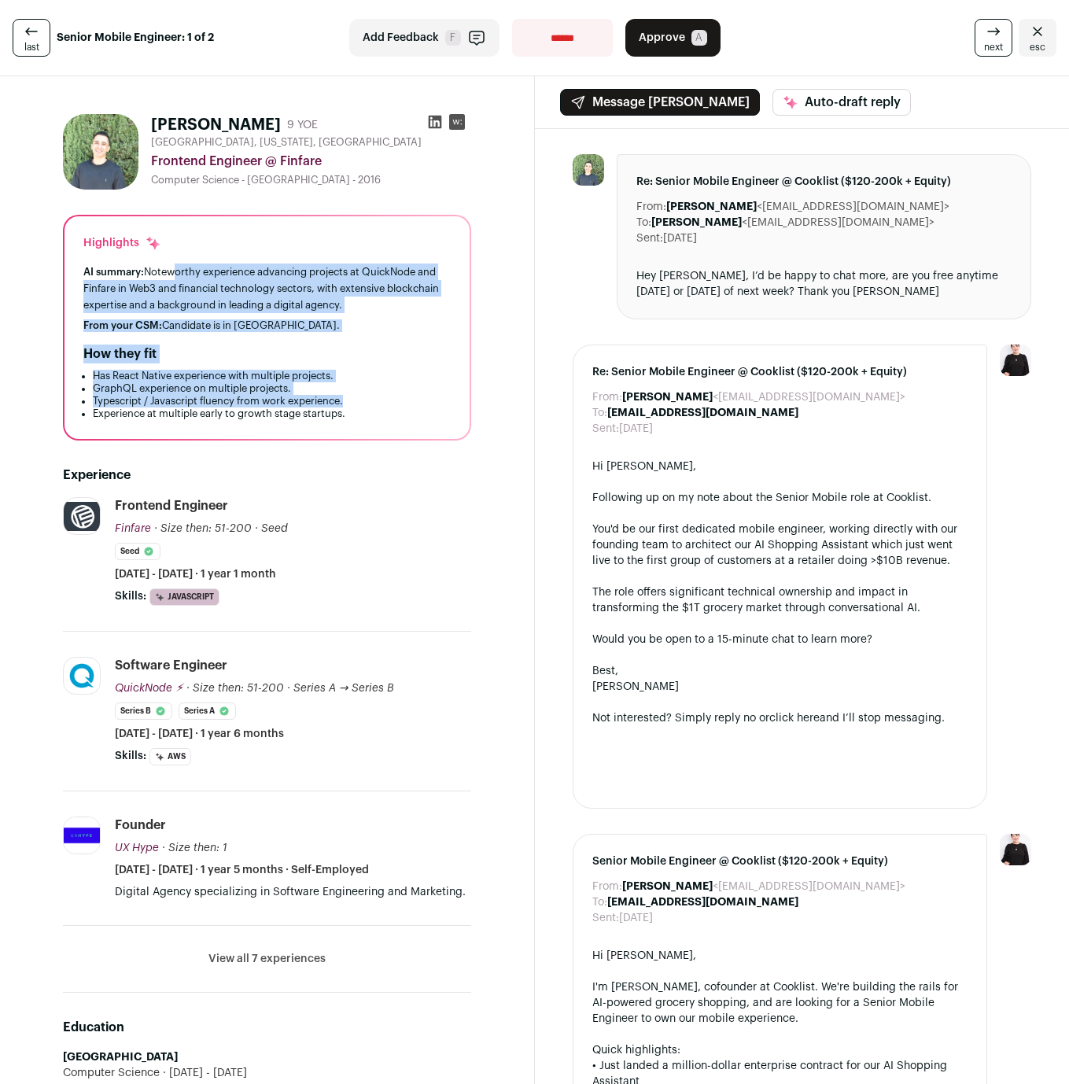
click at [378, 402] on div "Highlights AI summary: Noteworthy experience advancing projects at QuickNode an…" at bounding box center [266, 327] width 405 height 223
click at [378, 402] on li "Typescript / Javascript fluency from work experience." at bounding box center [272, 401] width 358 height 13
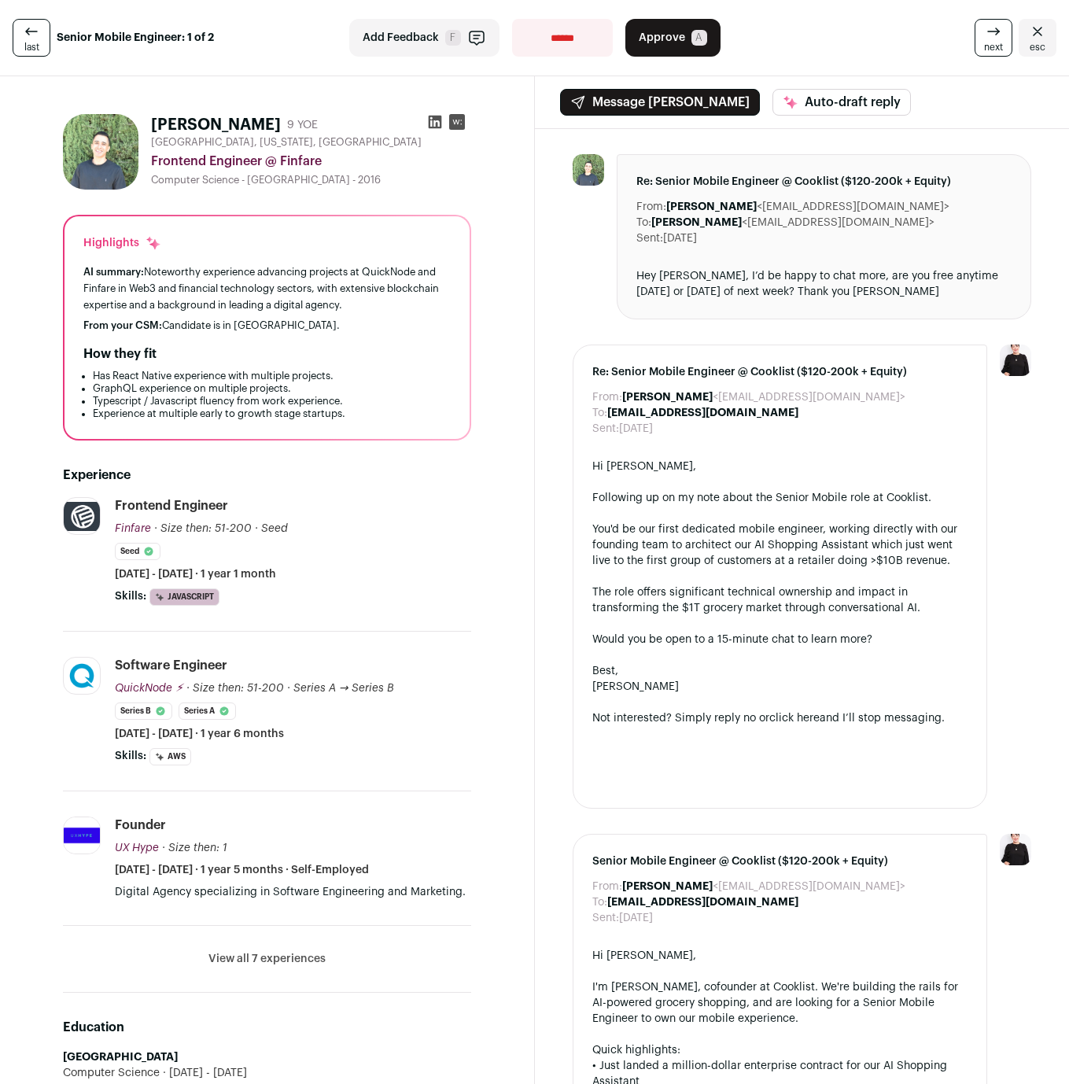
click at [290, 962] on button "View all 7 experiences" at bounding box center [266, 959] width 117 height 16
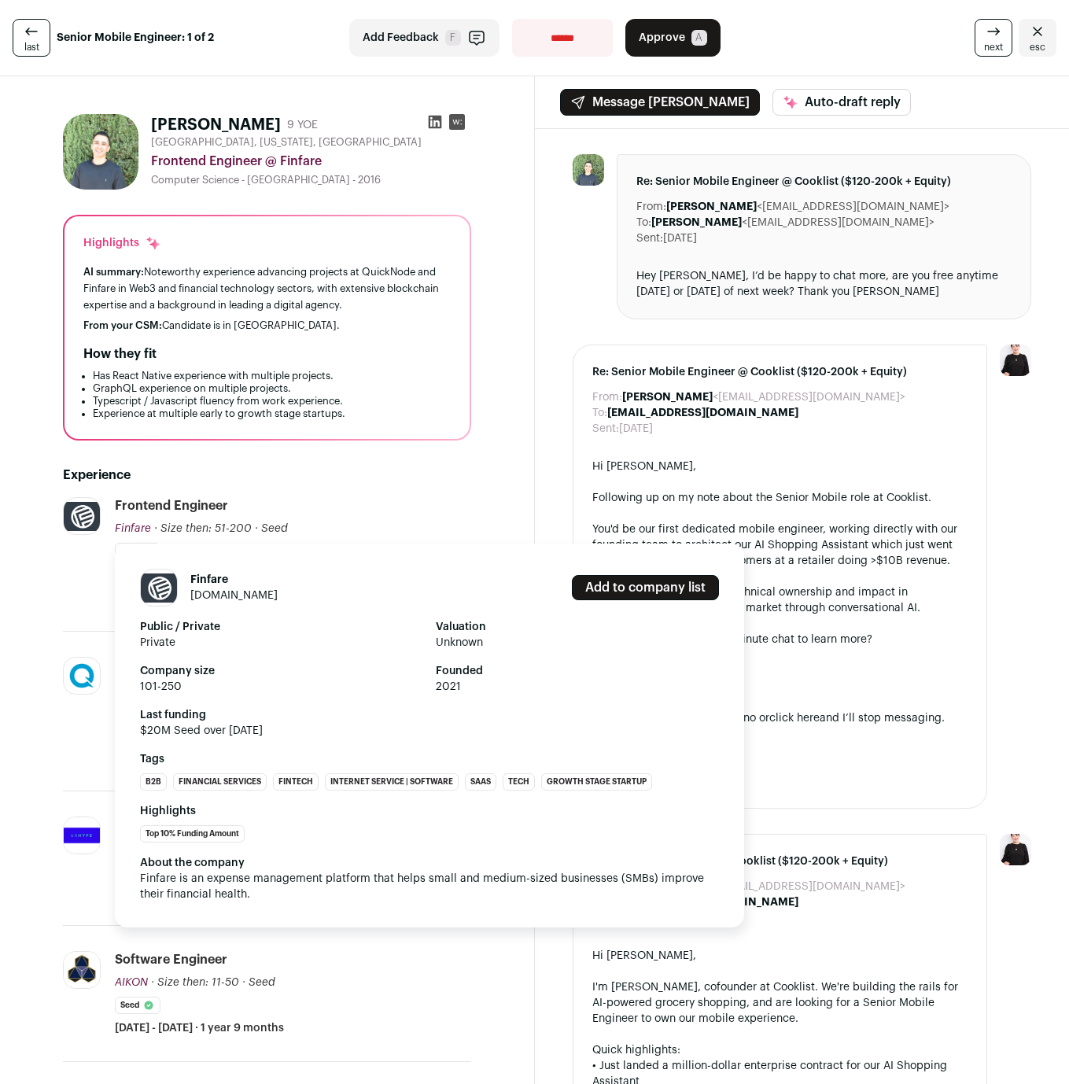
click at [225, 595] on link "finfare.com" at bounding box center [233, 595] width 87 height 11
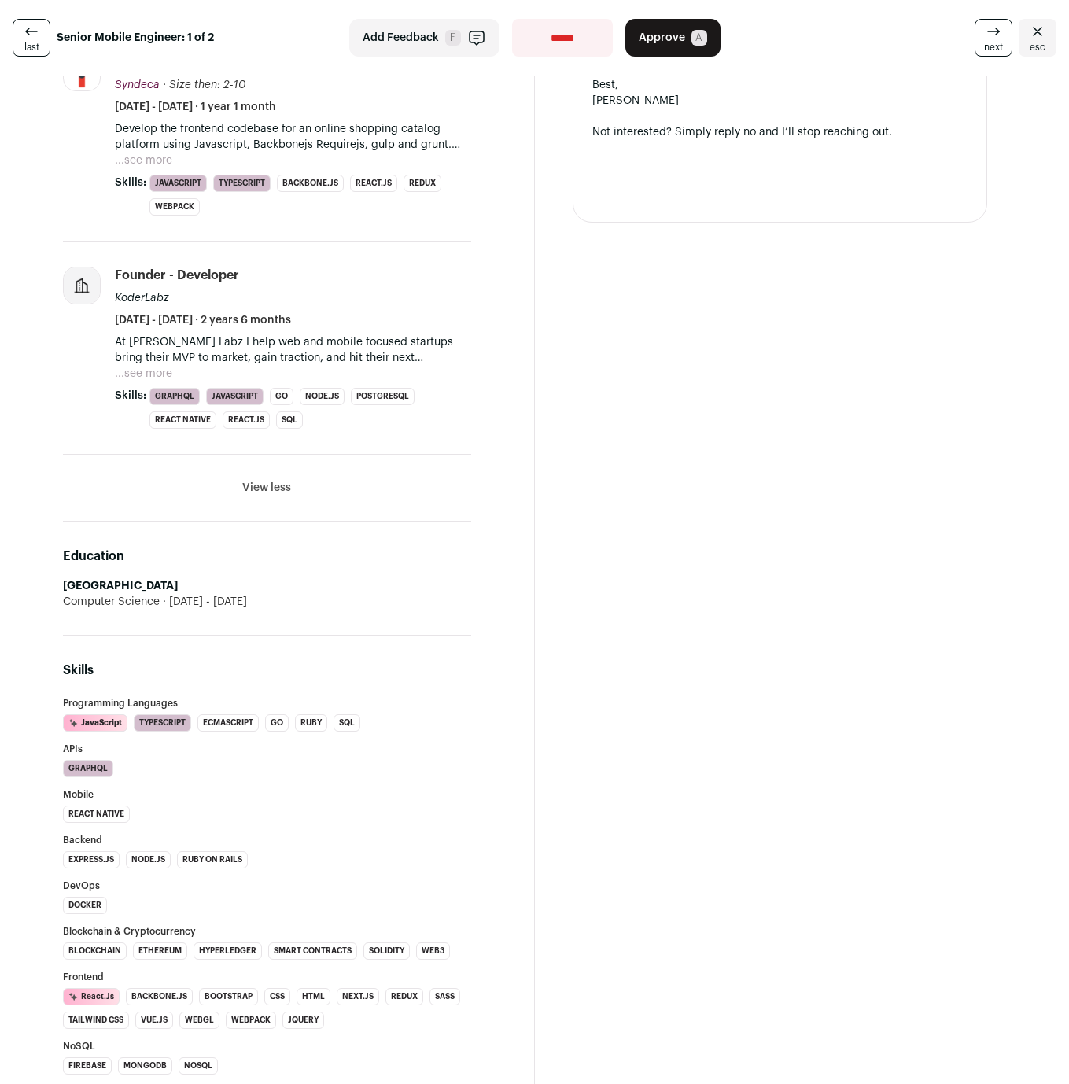
scroll to position [962, 0]
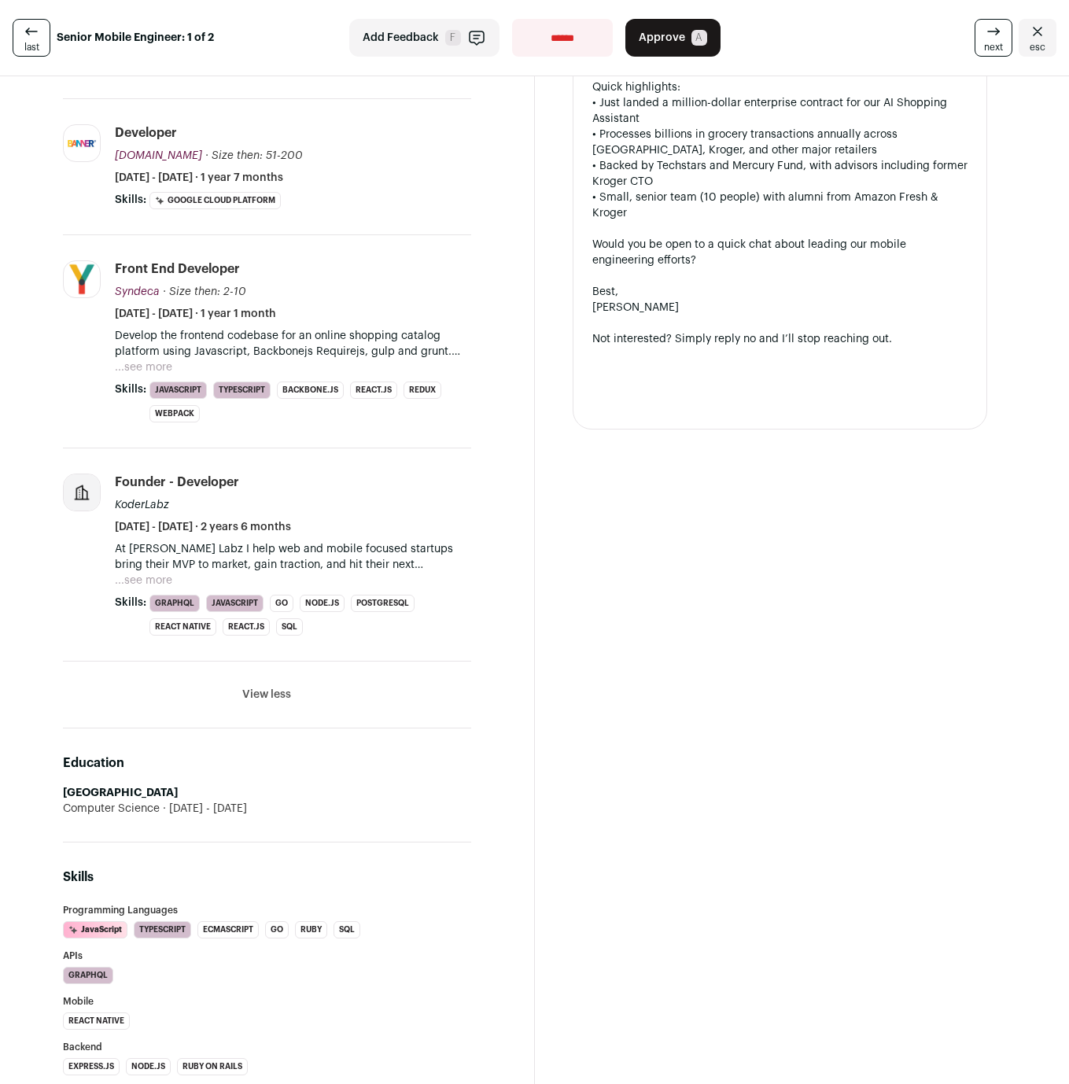
click at [263, 697] on button "View less" at bounding box center [266, 694] width 49 height 16
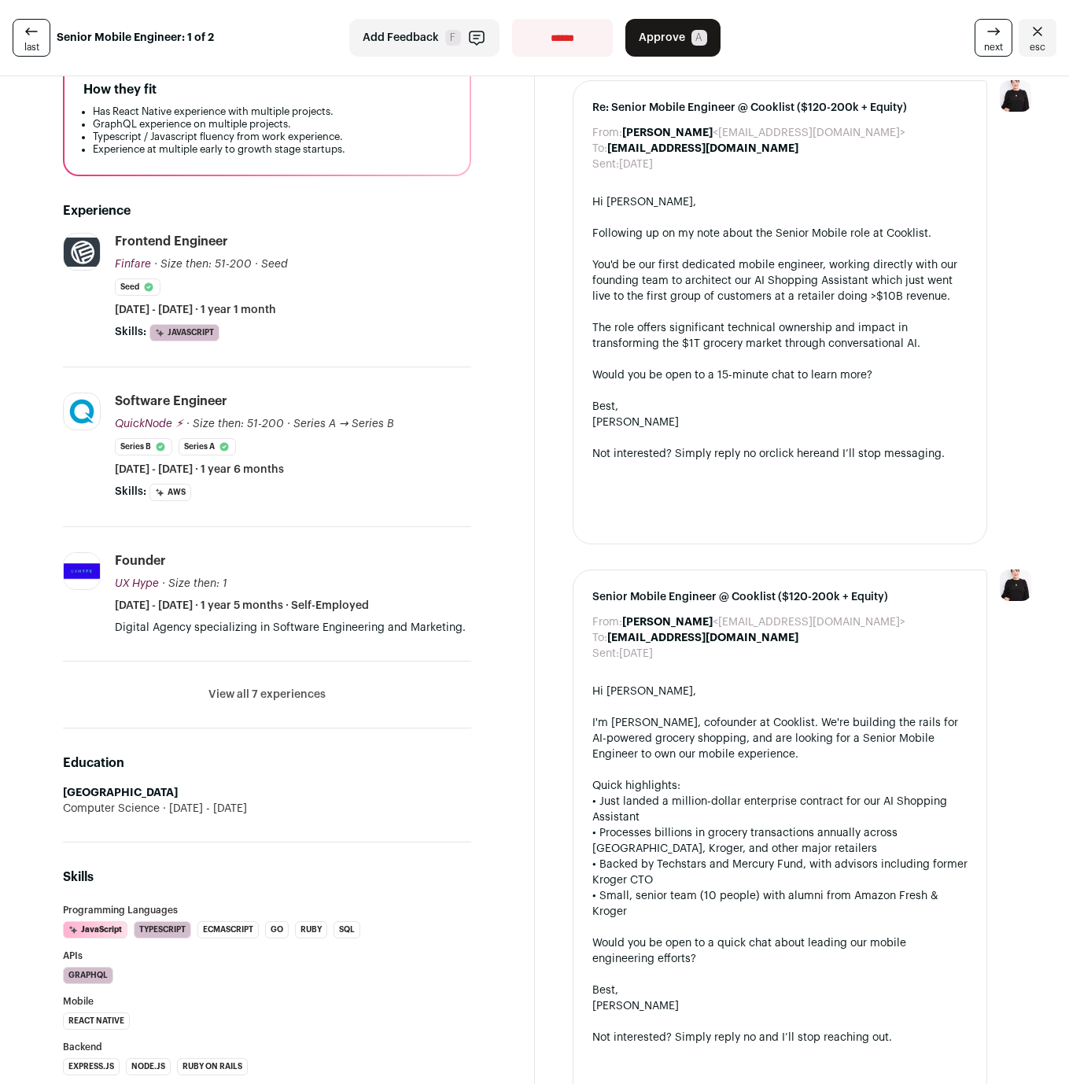
click at [263, 697] on button "View all 7 experiences" at bounding box center [266, 694] width 117 height 16
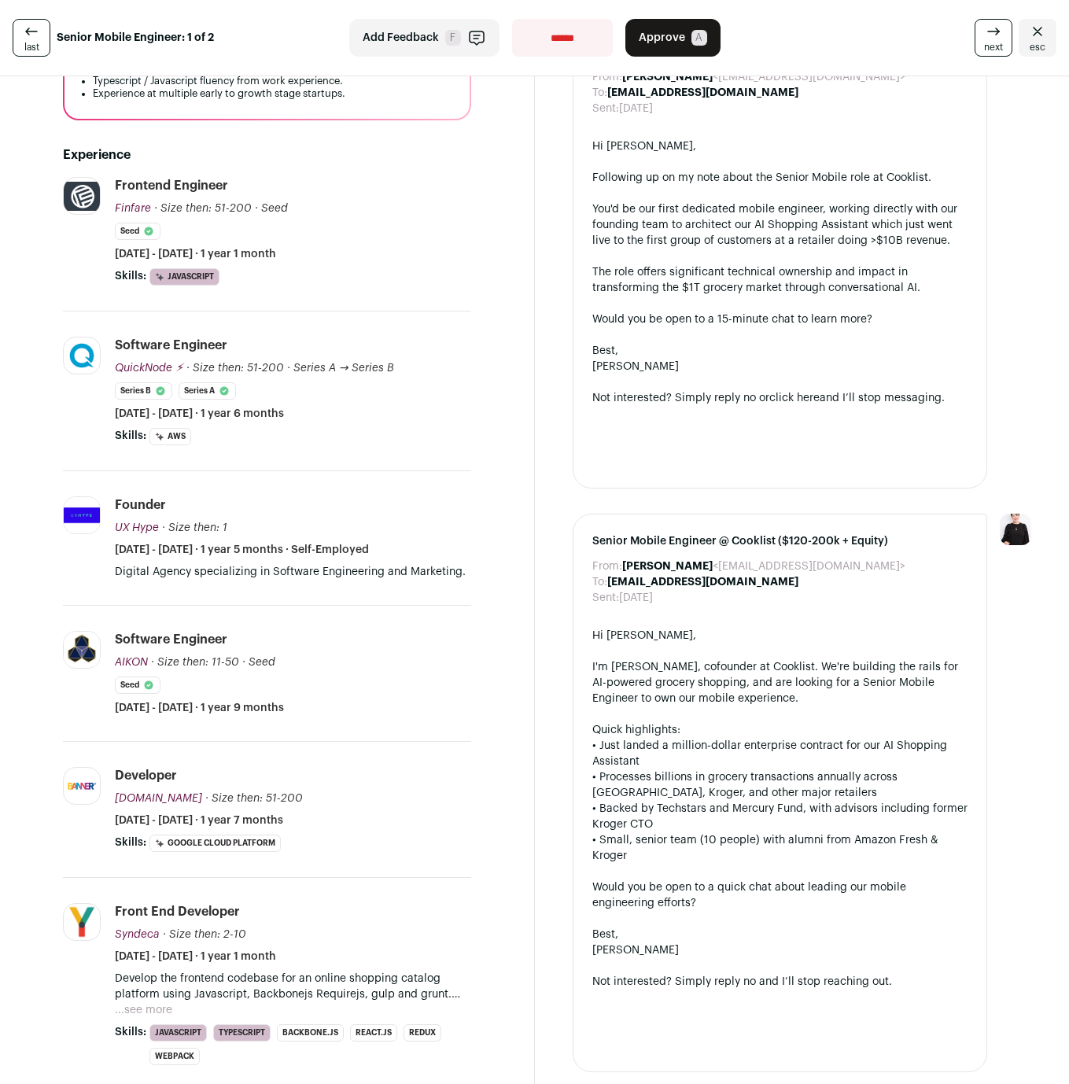
scroll to position [0, 0]
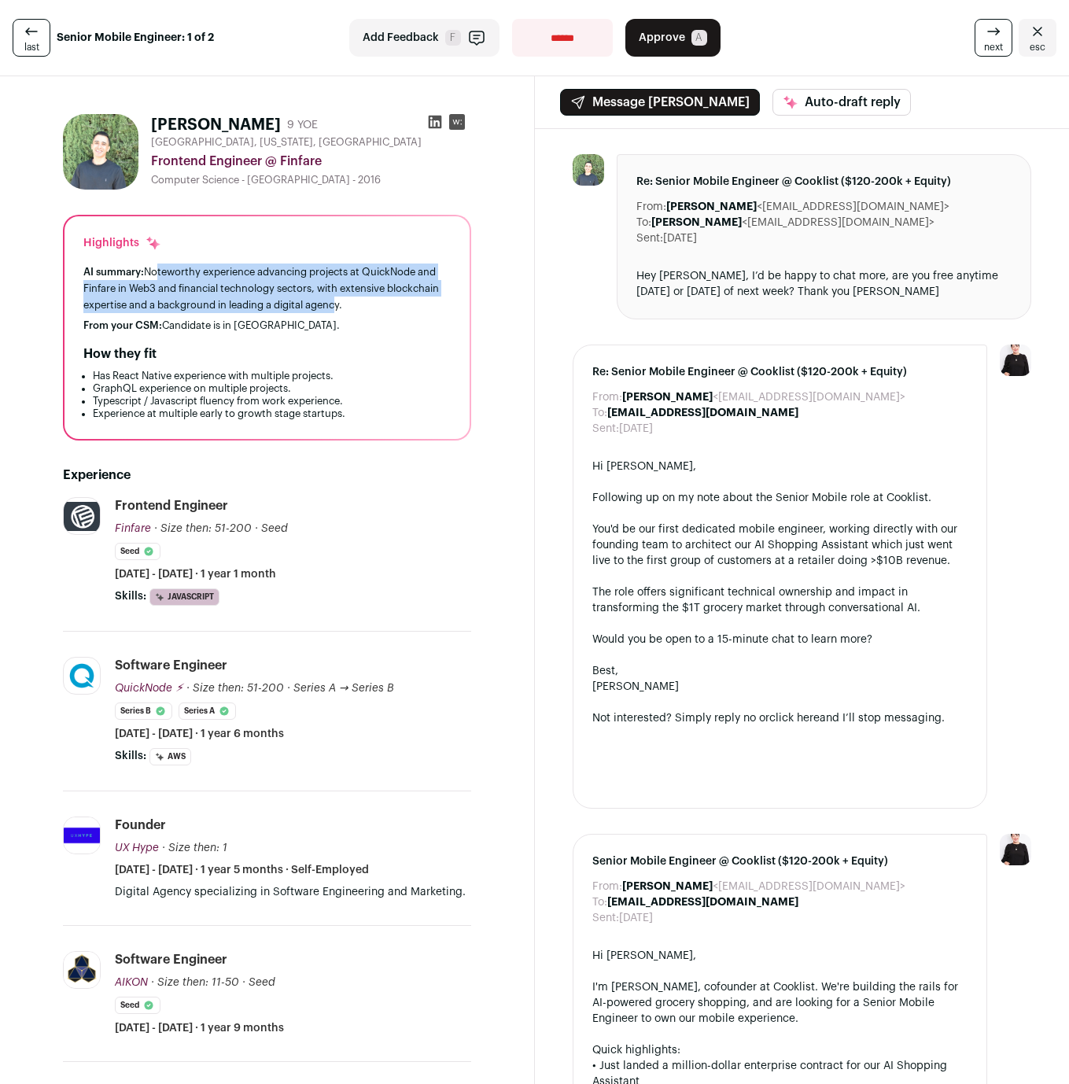
drag, startPoint x: 156, startPoint y: 271, endPoint x: 388, endPoint y: 300, distance: 233.7
click at [388, 300] on div "AI summary: Noteworthy experience advancing projects at QuickNode and Finfare i…" at bounding box center [266, 288] width 367 height 50
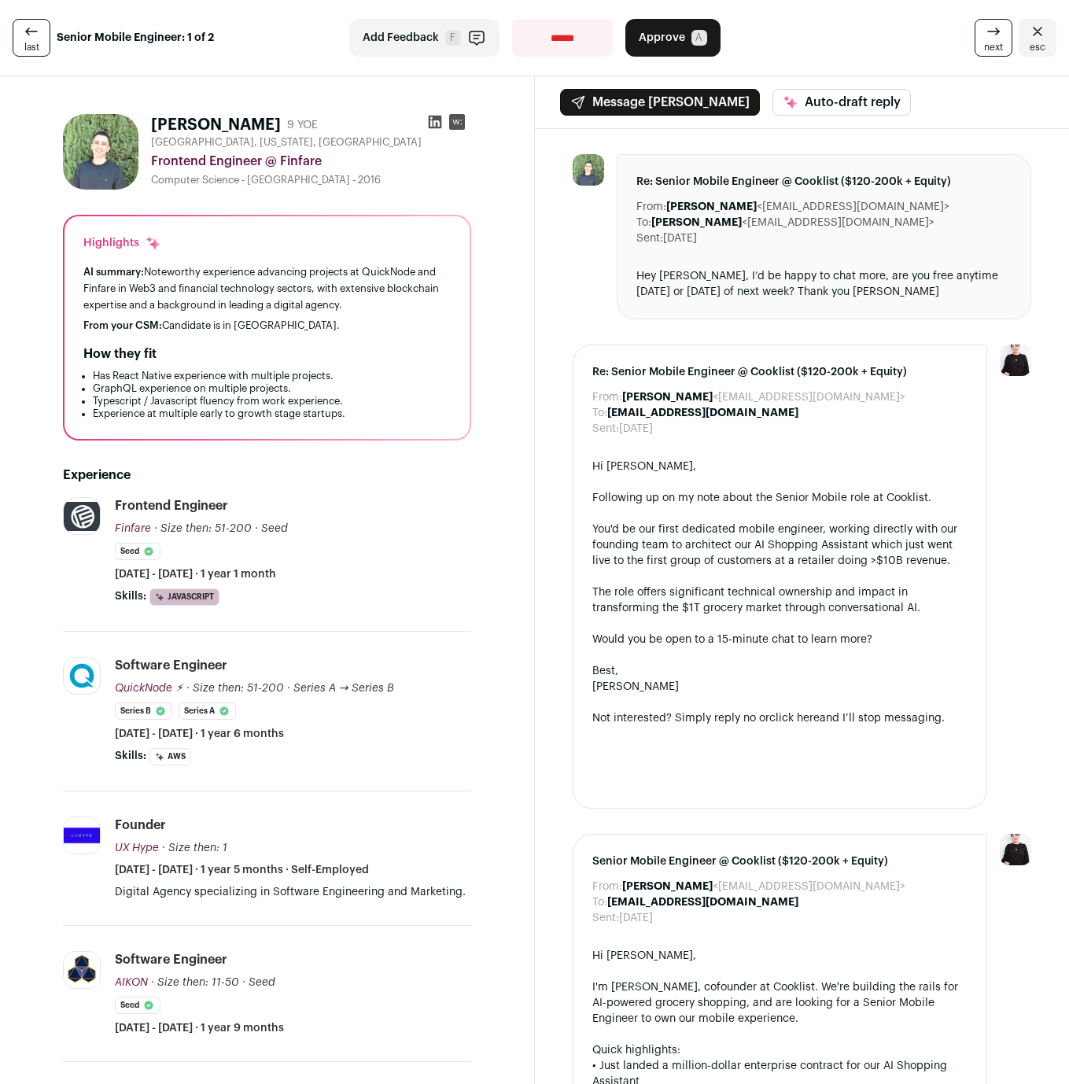
drag, startPoint x: 164, startPoint y: 160, endPoint x: 322, endPoint y: 158, distance: 158.1
click at [322, 158] on div "Frontend Engineer @ Finfare" at bounding box center [311, 161] width 320 height 19
drag, startPoint x: 103, startPoint y: 267, endPoint x: 174, endPoint y: 293, distance: 75.7
click at [174, 293] on div "AI summary: Noteworthy experience advancing projects at QuickNode and Finfare i…" at bounding box center [266, 288] width 367 height 50
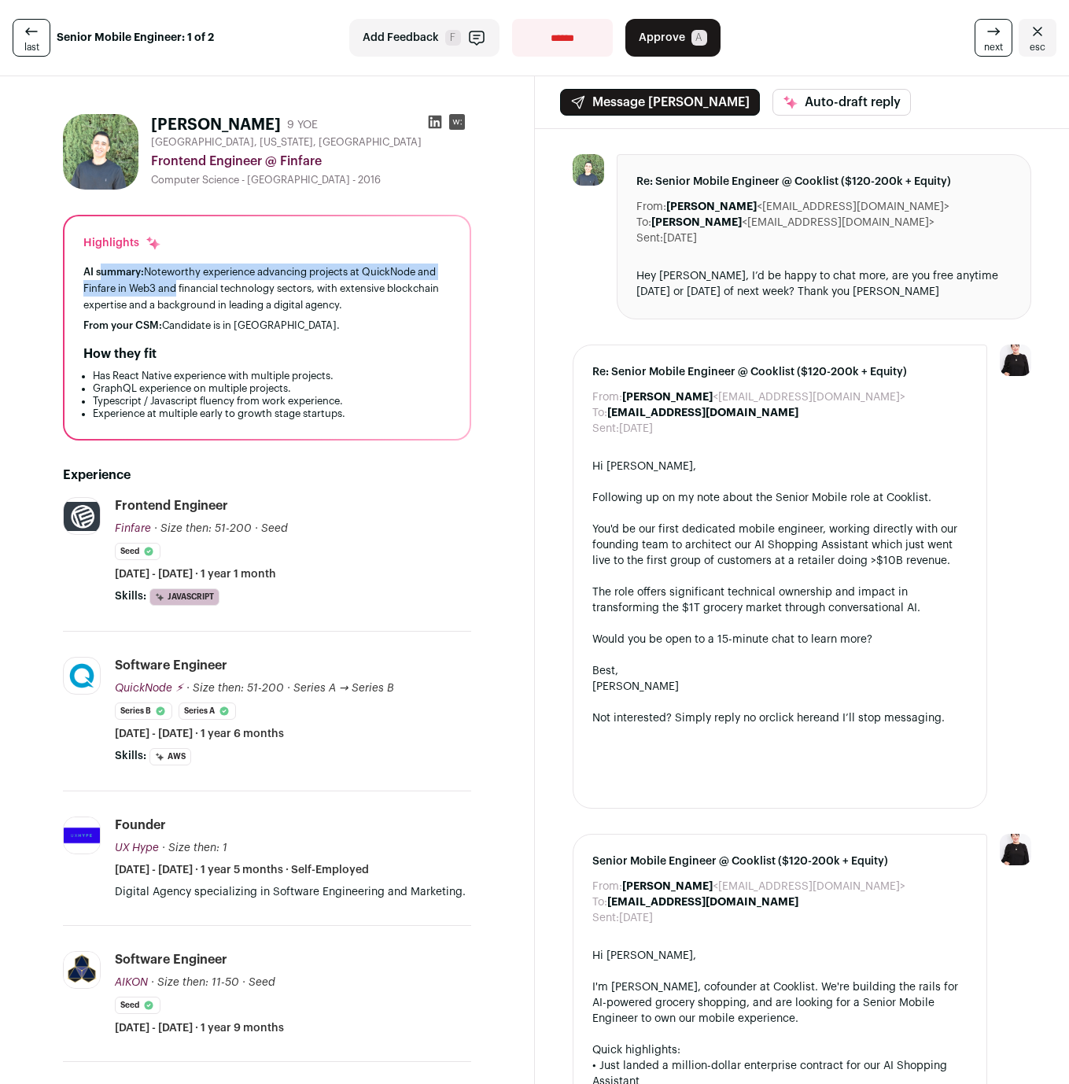
click at [174, 293] on div "AI summary: Noteworthy experience advancing projects at QuickNode and Finfare i…" at bounding box center [266, 288] width 367 height 50
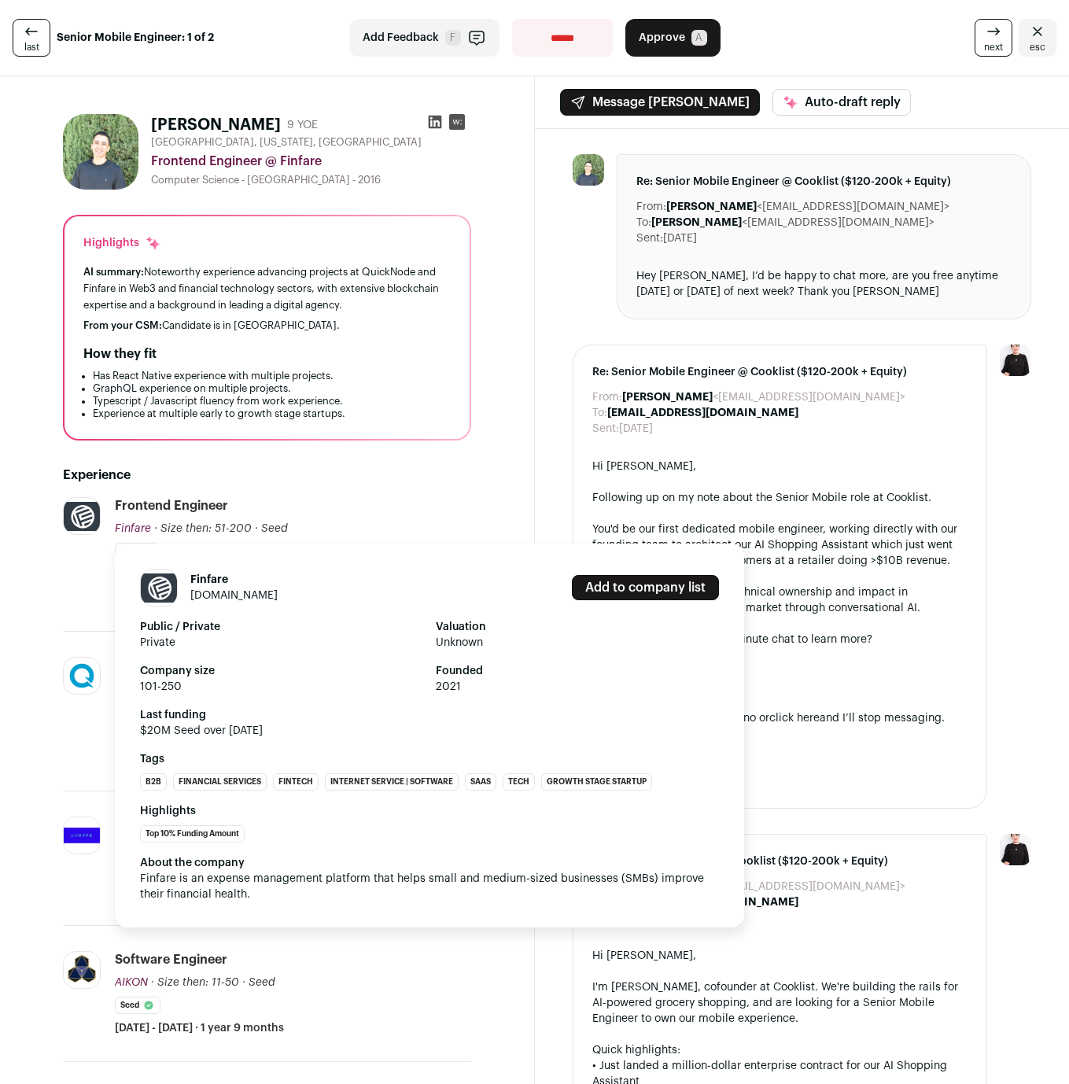
click at [219, 590] on link "finfare.com" at bounding box center [233, 595] width 87 height 11
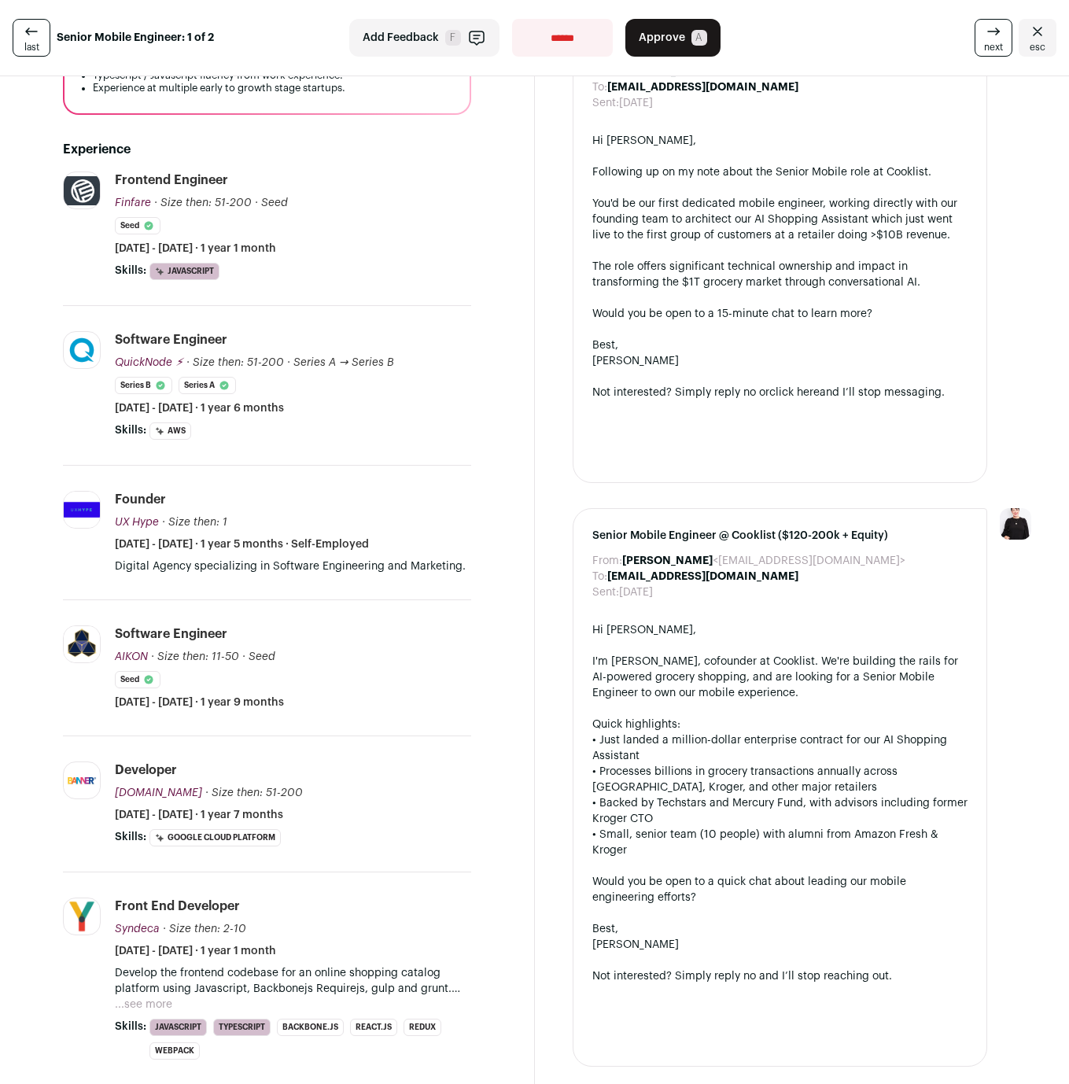
scroll to position [529, 0]
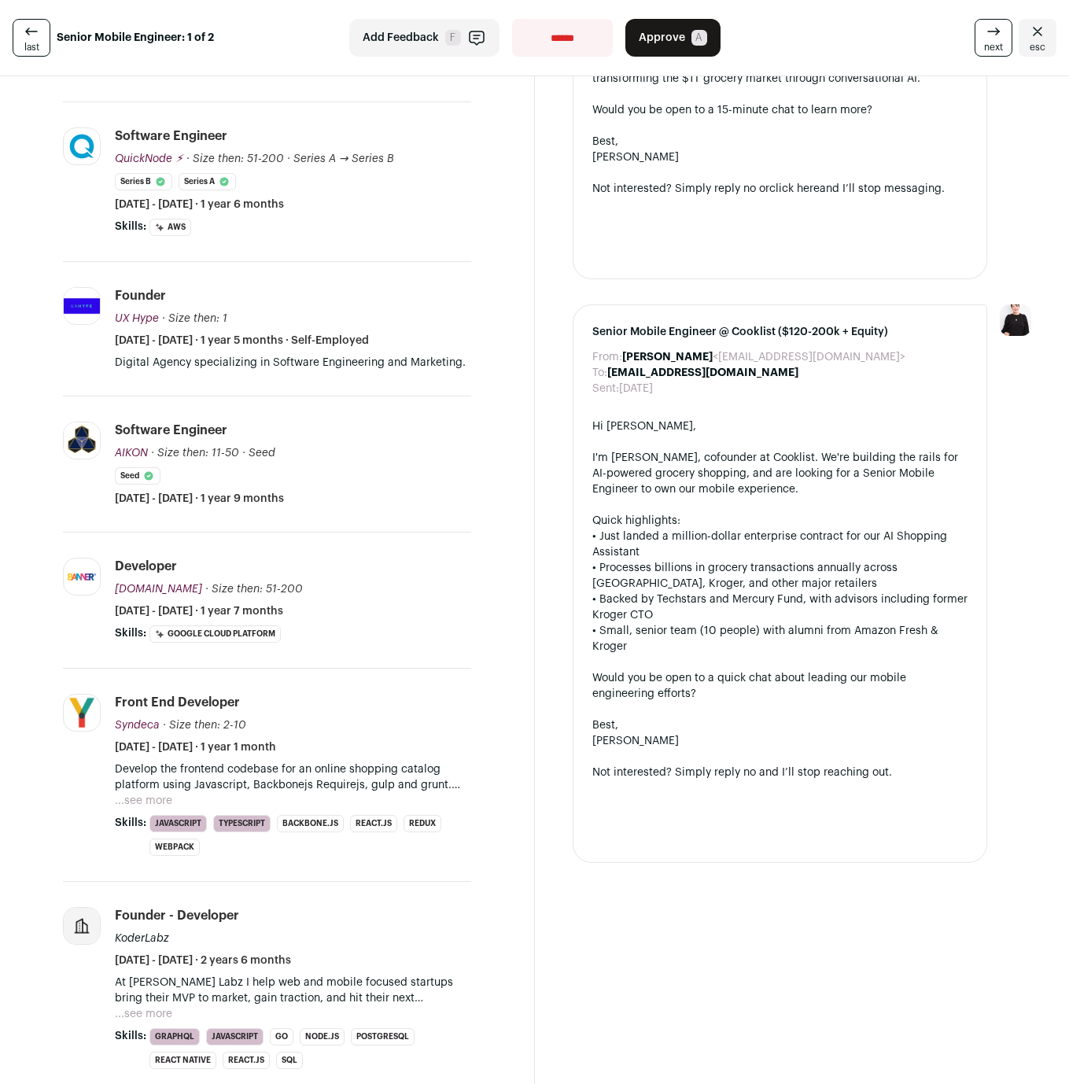
click at [142, 797] on button "...see more" at bounding box center [143, 801] width 57 height 16
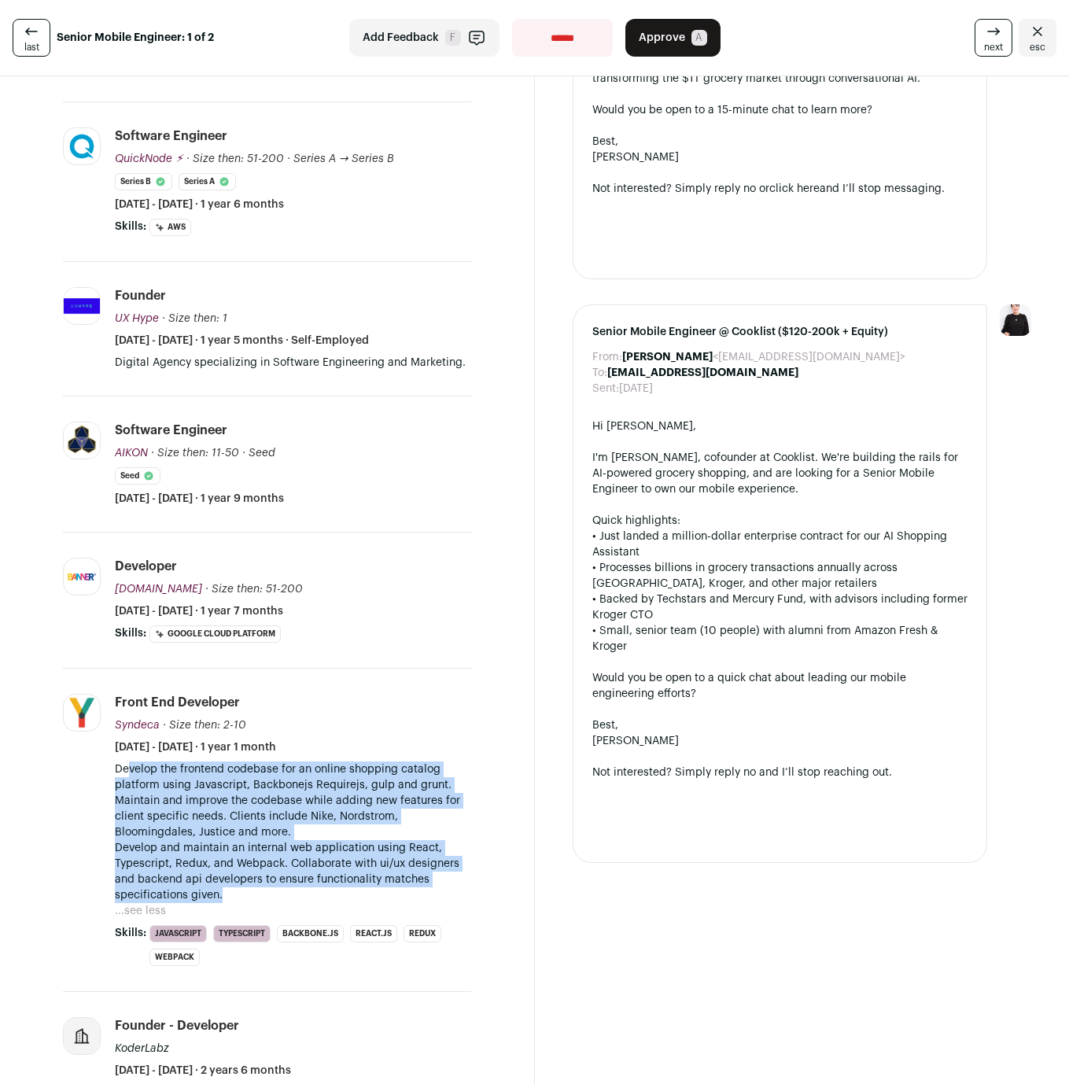
drag, startPoint x: 127, startPoint y: 772, endPoint x: 227, endPoint y: 888, distance: 153.3
click at [227, 888] on div "Develop the frontend codebase for an online shopping catalog platform using Jav…" at bounding box center [293, 832] width 356 height 142
click at [227, 888] on p "Develop and maintain an internal web application using React, Typescript, Redux…" at bounding box center [293, 871] width 356 height 63
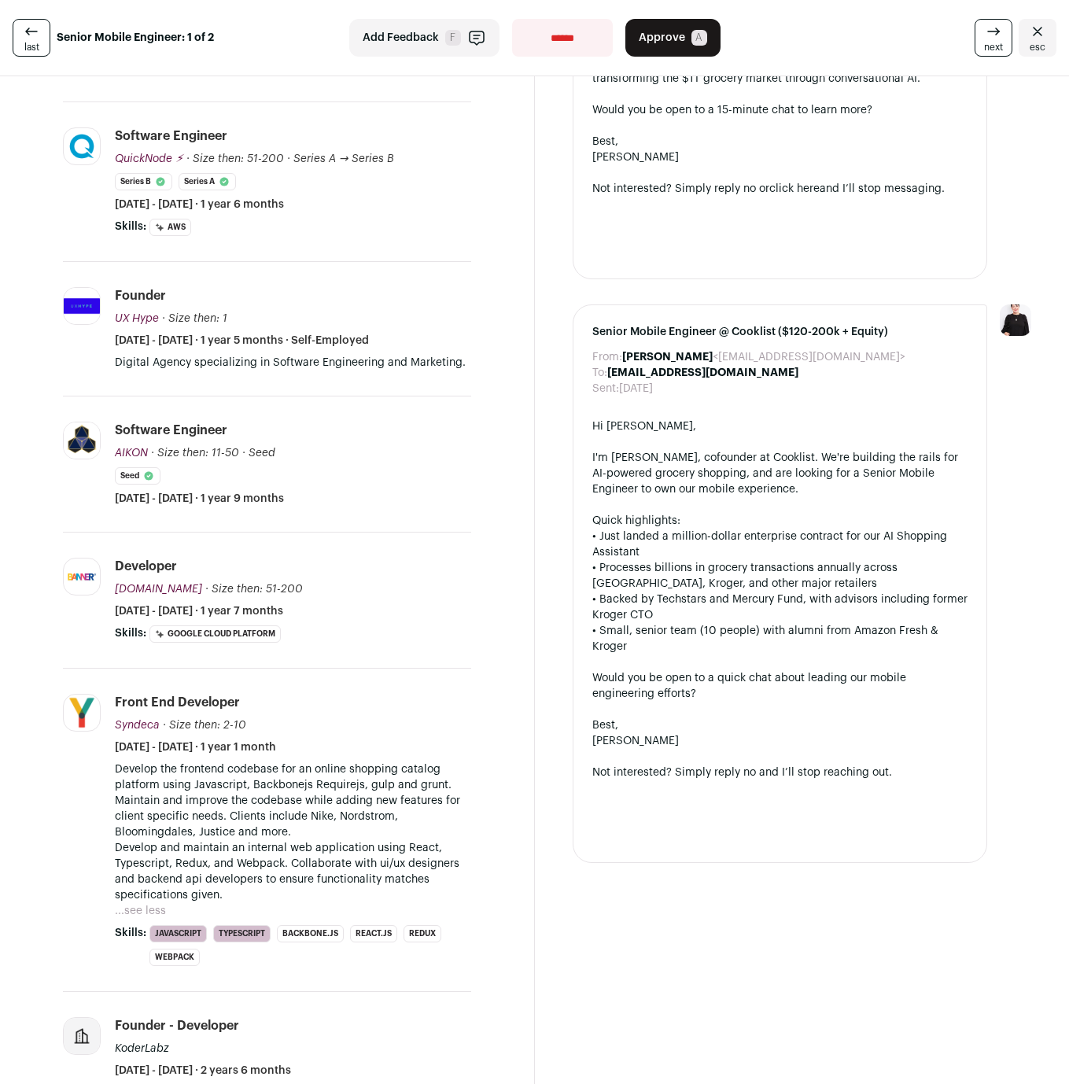
scroll to position [738, 0]
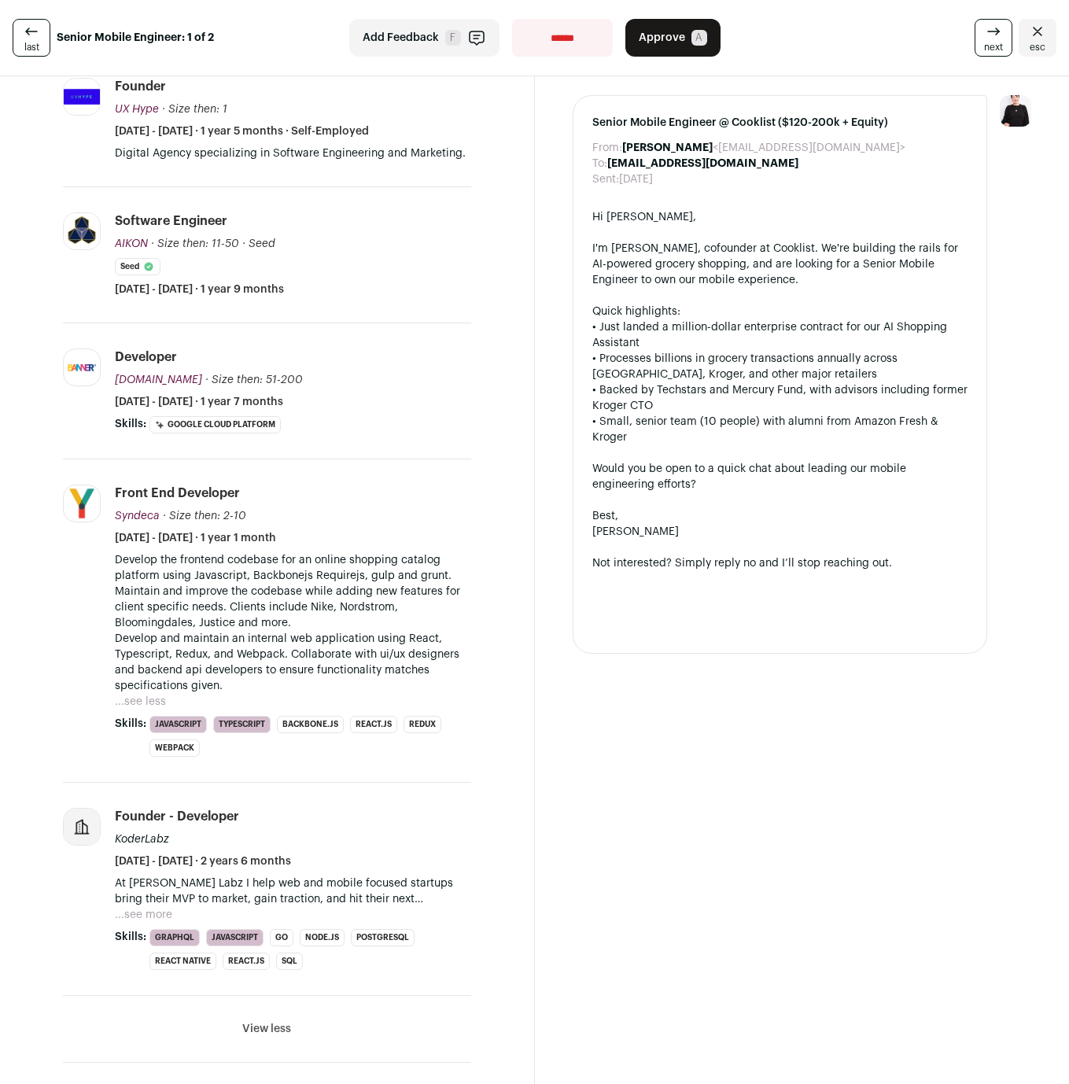
click at [151, 914] on button "...see more" at bounding box center [143, 915] width 57 height 16
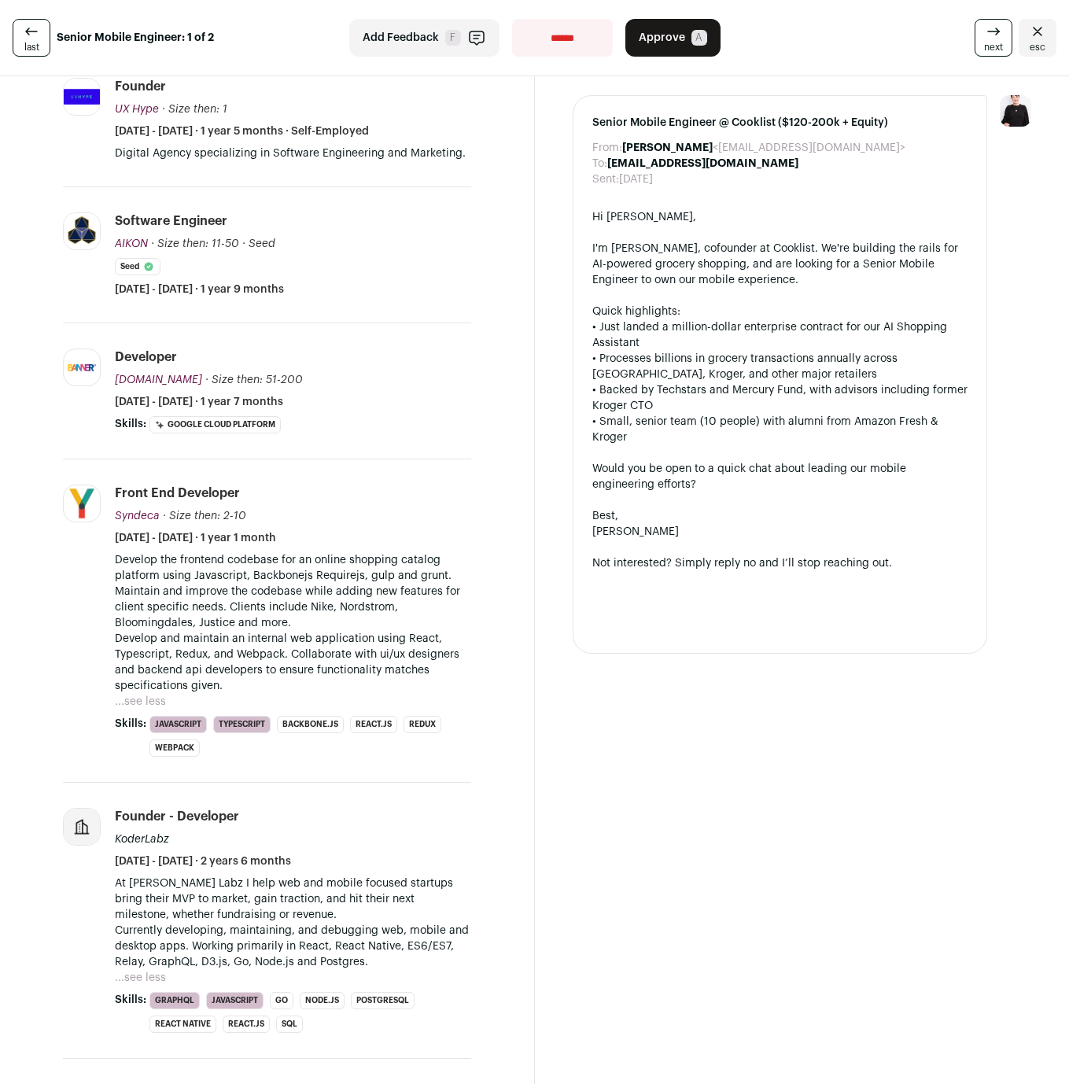
drag, startPoint x: 129, startPoint y: 922, endPoint x: 394, endPoint y: 952, distance: 266.7
click at [394, 952] on div "At Koder Labz I help web and mobile focused startups bring their MVP to market,…" at bounding box center [293, 922] width 356 height 94
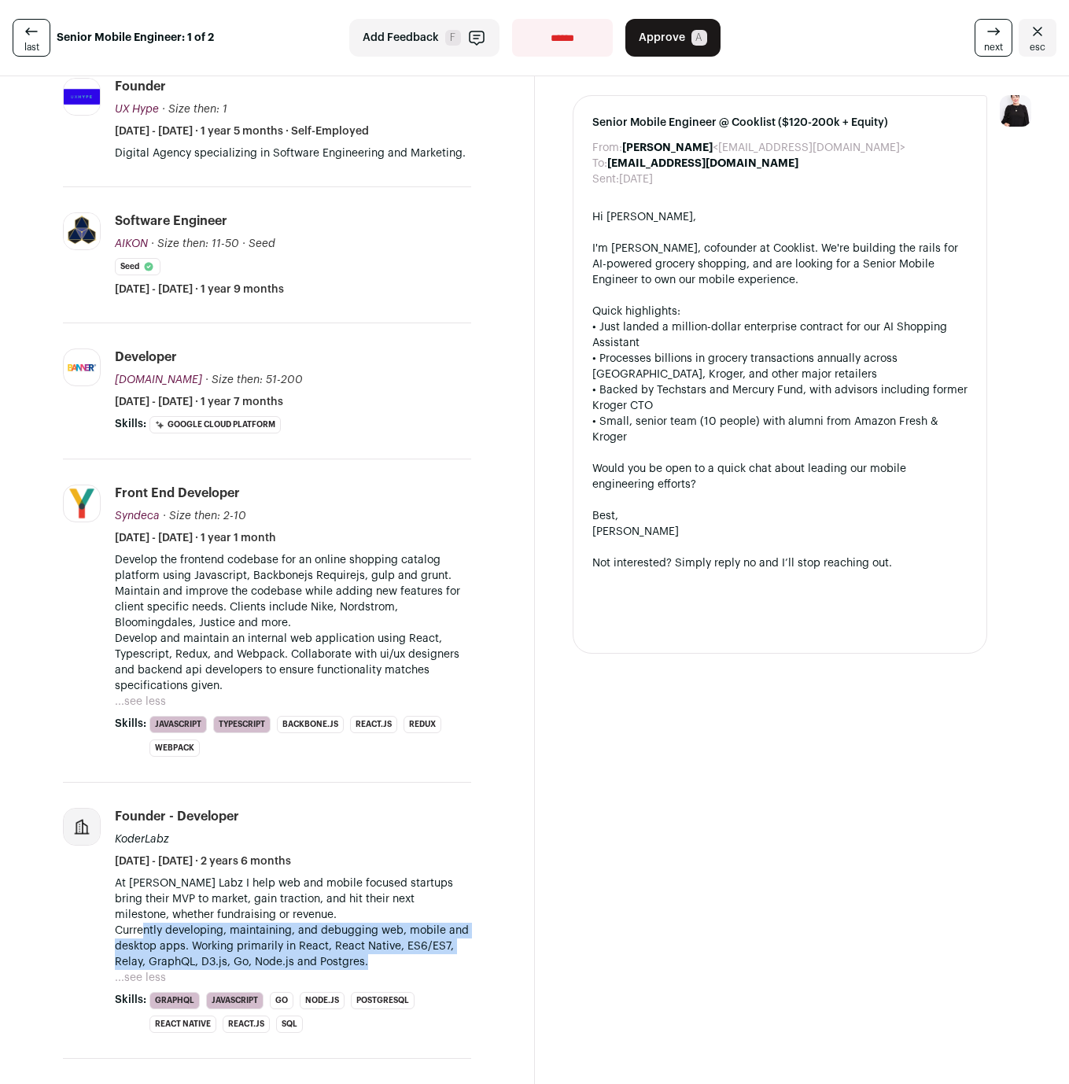
drag, startPoint x: 142, startPoint y: 929, endPoint x: 373, endPoint y: 964, distance: 233.0
click at [373, 964] on p "Currently developing, maintaining, and debugging web, mobile and desktop apps. …" at bounding box center [293, 945] width 356 height 47
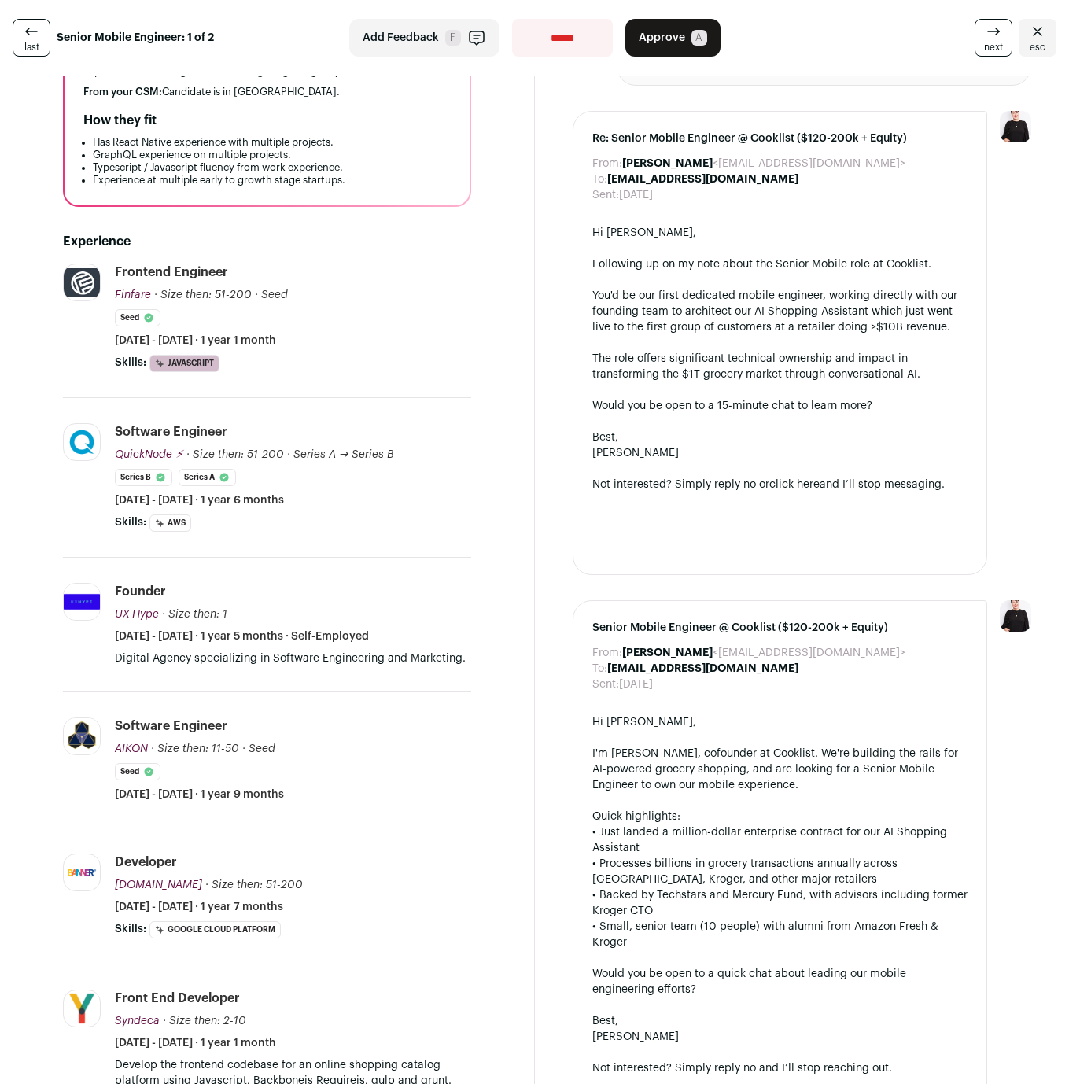
scroll to position [0, 0]
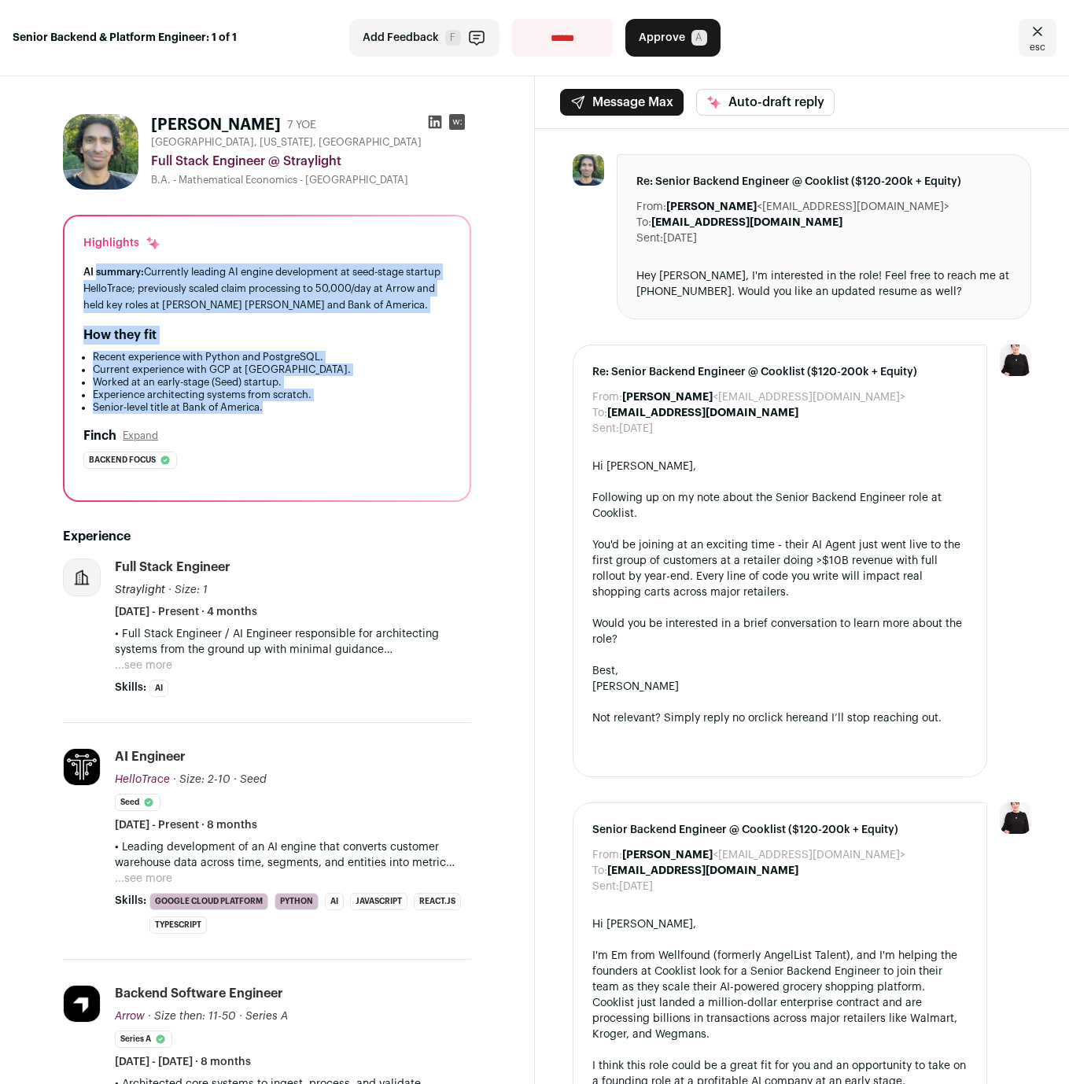
drag, startPoint x: 100, startPoint y: 268, endPoint x: 296, endPoint y: 407, distance: 239.8
click at [296, 407] on div "Highlights AI summary: Currently leading AI engine development at seed-stage st…" at bounding box center [266, 358] width 405 height 284
click at [296, 407] on li "Senior-level title at Bank of America." at bounding box center [272, 407] width 358 height 13
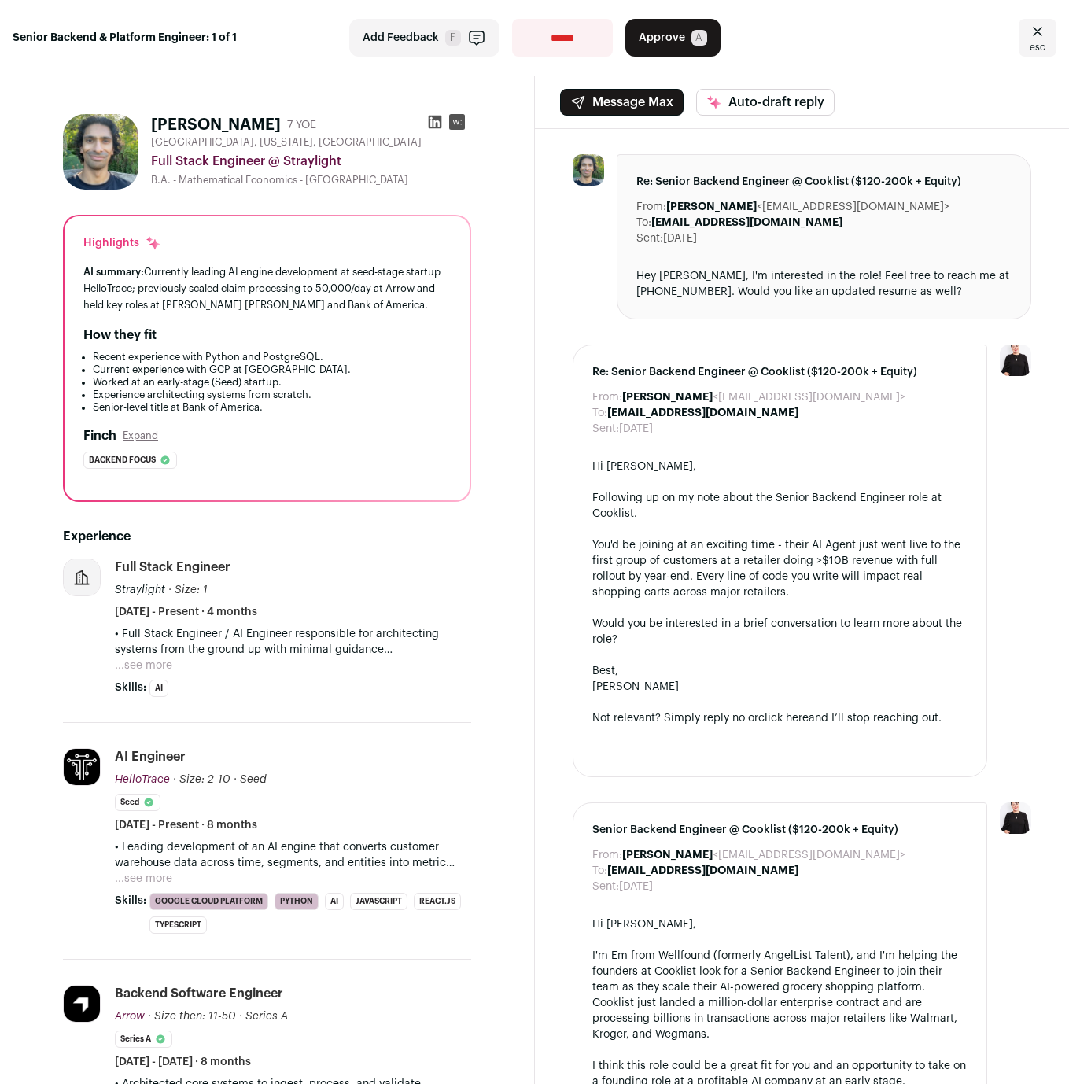
click at [156, 666] on button "...see more" at bounding box center [143, 665] width 57 height 16
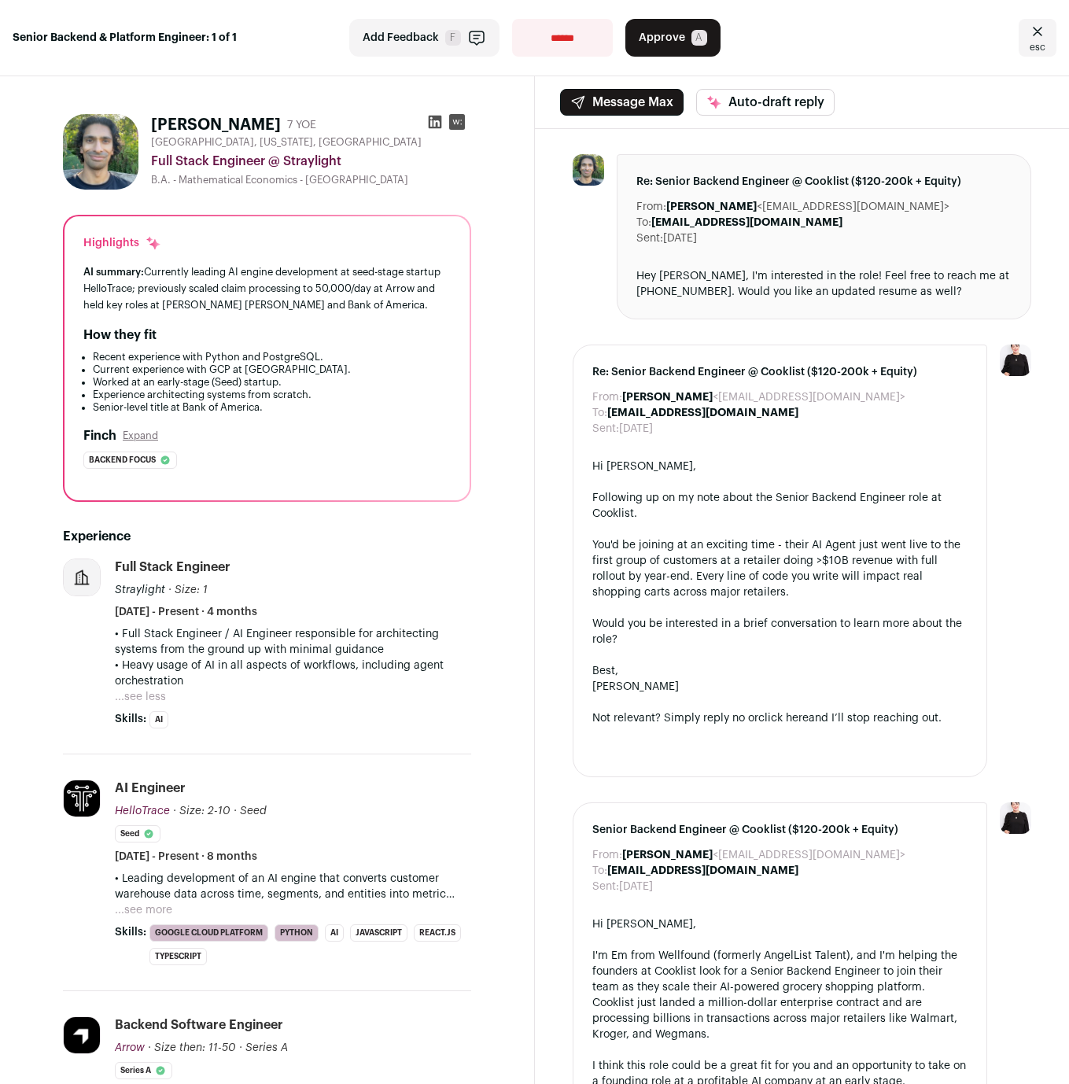
scroll to position [150, 0]
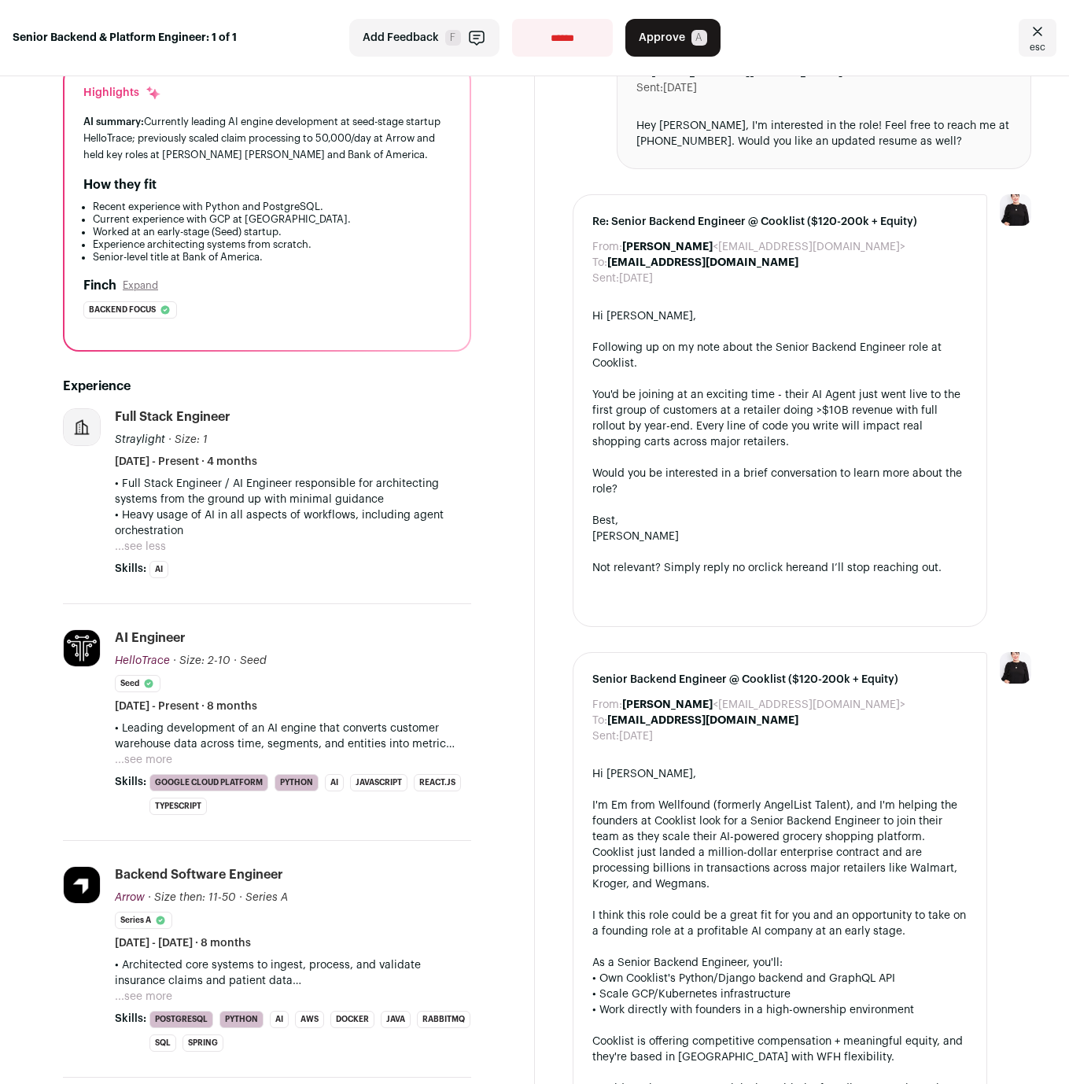
click at [156, 760] on button "...see more" at bounding box center [143, 760] width 57 height 16
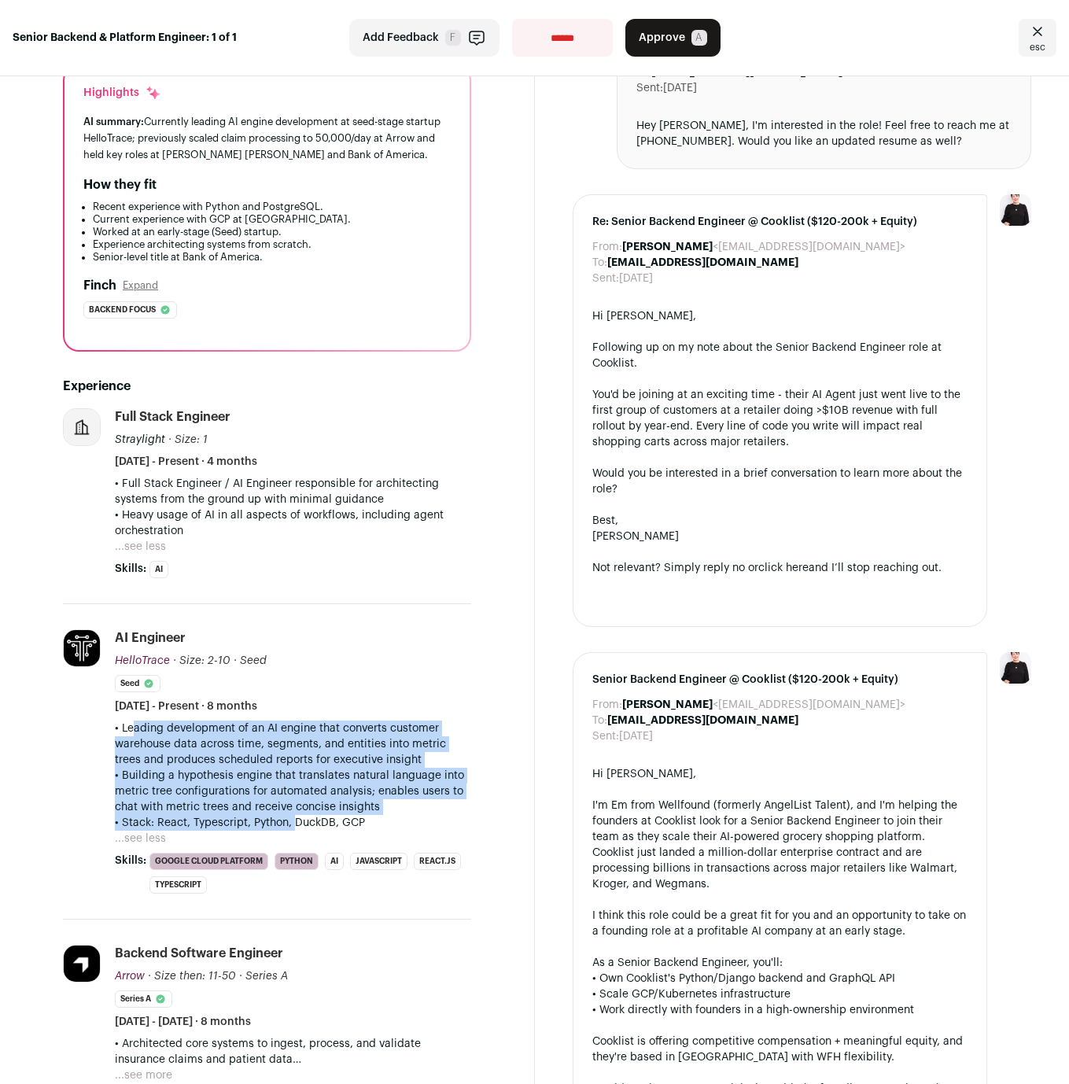
drag, startPoint x: 123, startPoint y: 734, endPoint x: 289, endPoint y: 820, distance: 187.8
click at [289, 820] on div "• Leading development of an AI engine that converts customer warehouse data acr…" at bounding box center [293, 775] width 356 height 110
click at [289, 820] on p "• Stack: React, Typescript, Python, DuckDB, GCP" at bounding box center [293, 823] width 356 height 16
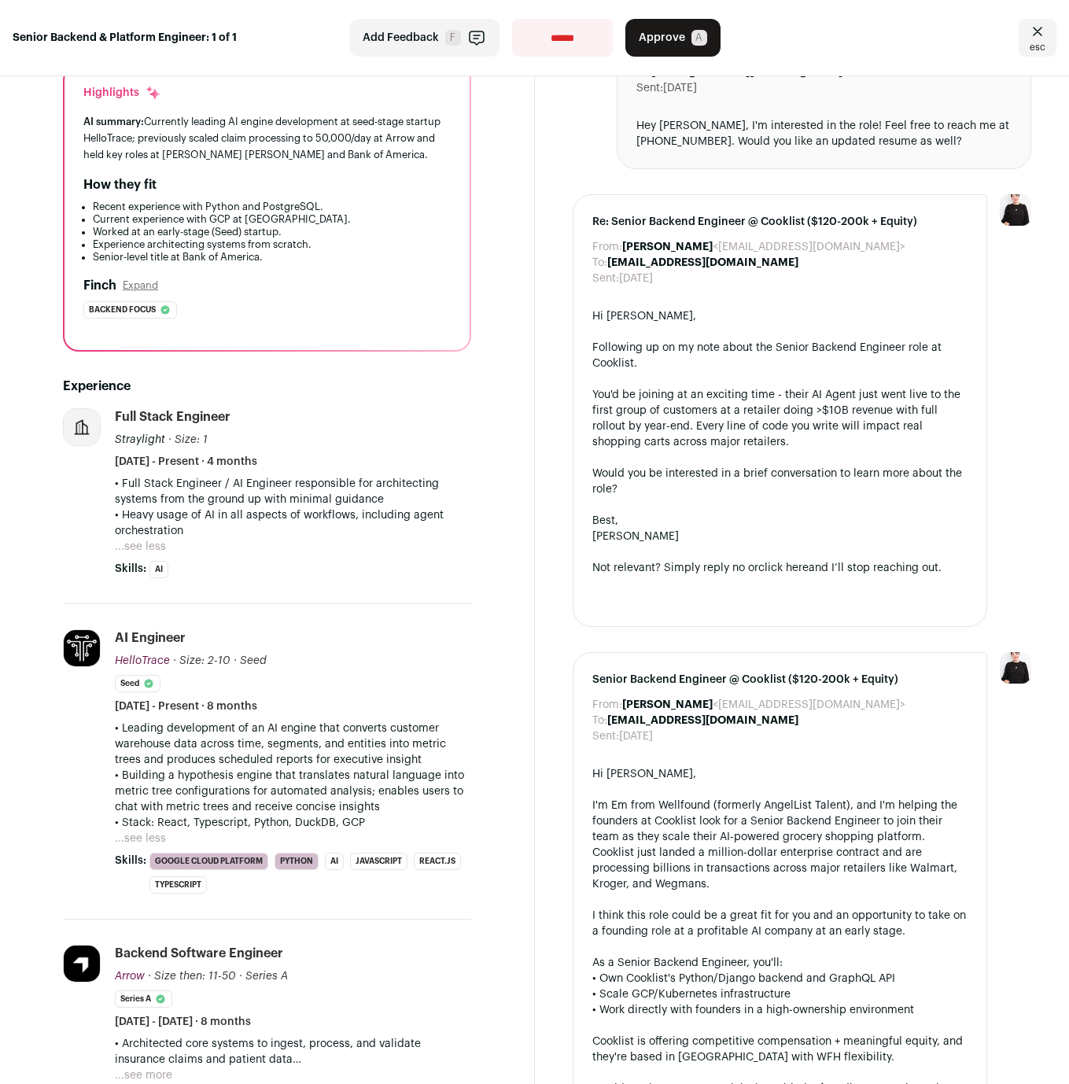
drag, startPoint x: 241, startPoint y: 775, endPoint x: 410, endPoint y: 812, distance: 172.3
click at [410, 812] on p "• Building a hypothesis engine that translates natural language into metric tre…" at bounding box center [293, 790] width 356 height 47
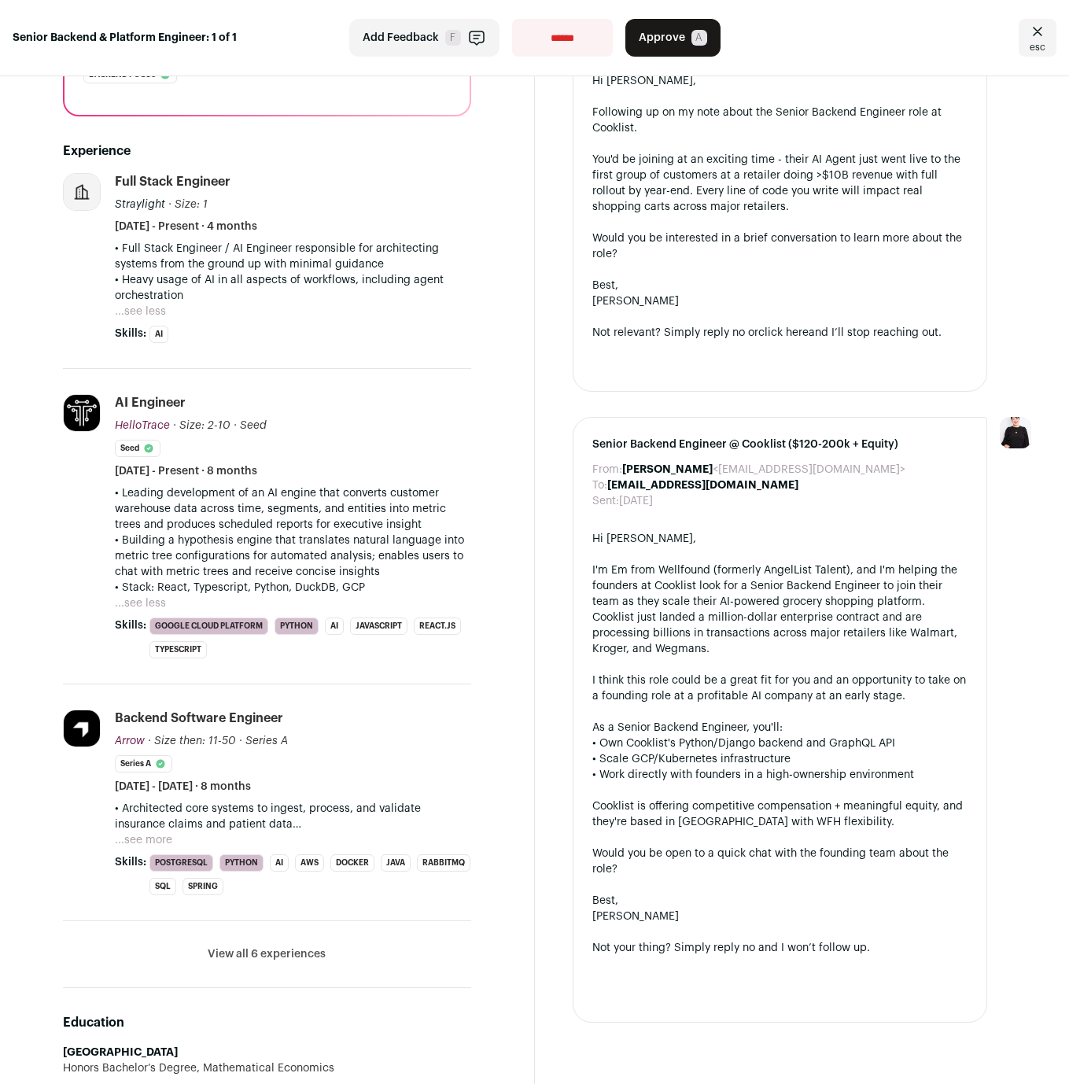
scroll to position [396, 0]
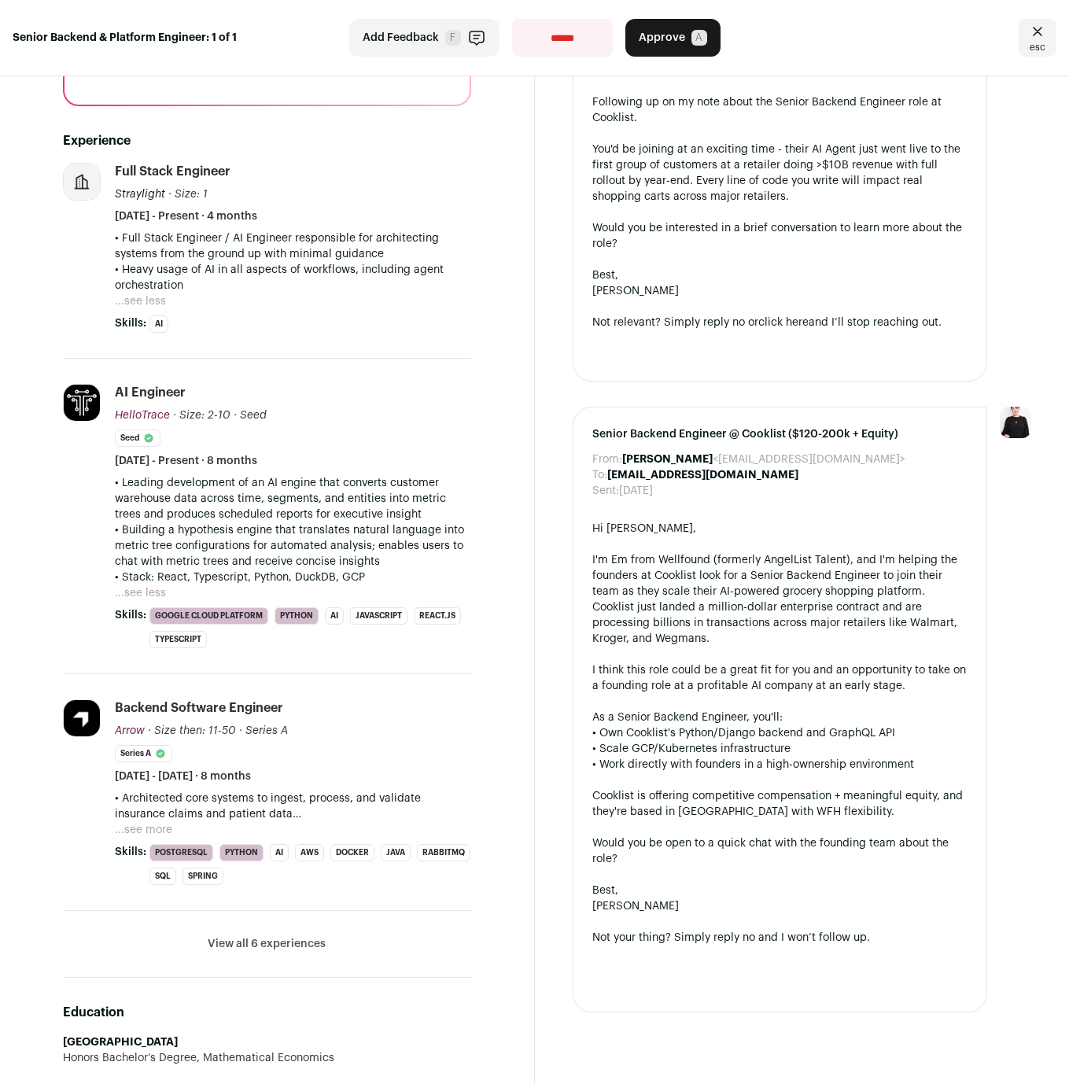
click at [155, 828] on button "...see more" at bounding box center [143, 830] width 57 height 16
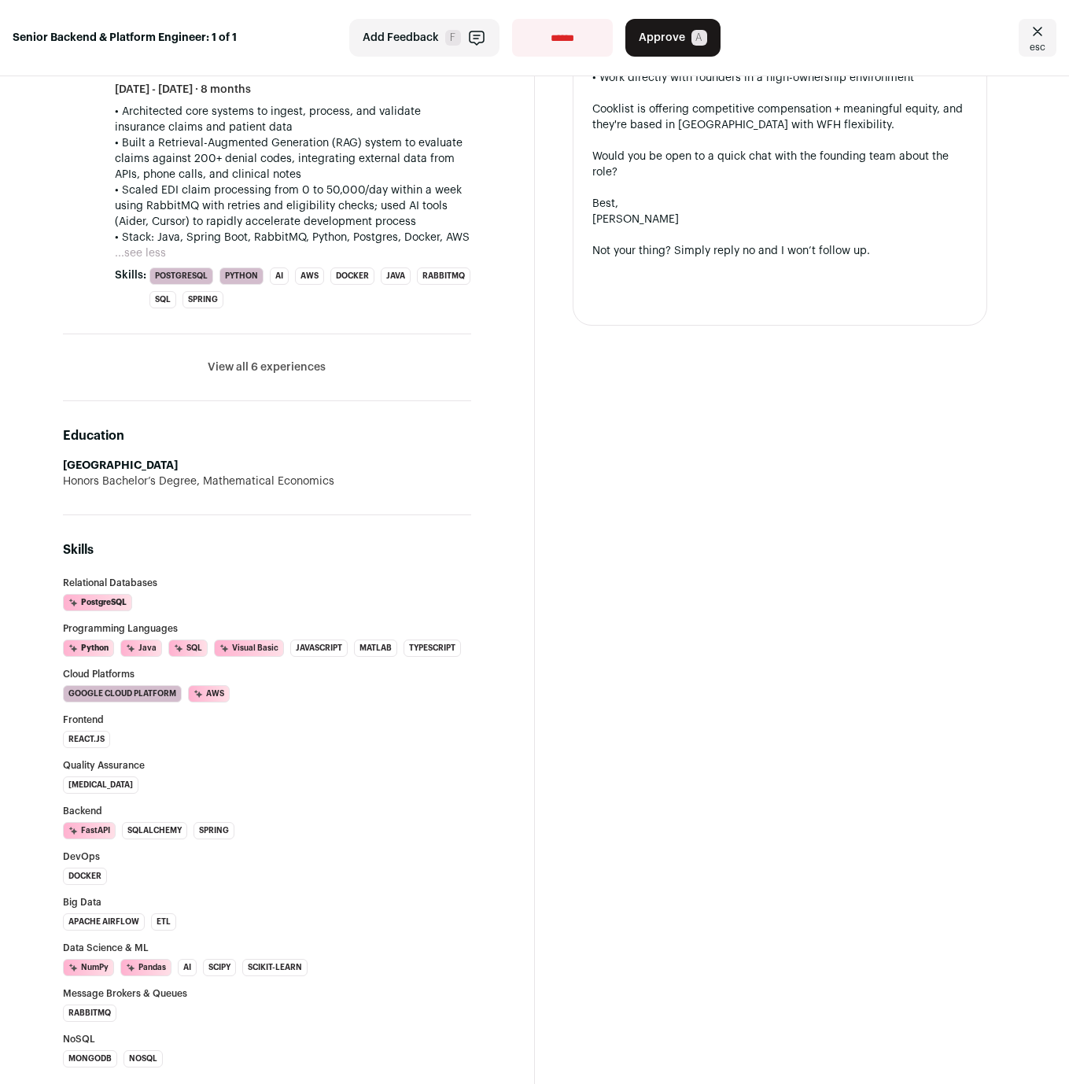
scroll to position [0, 0]
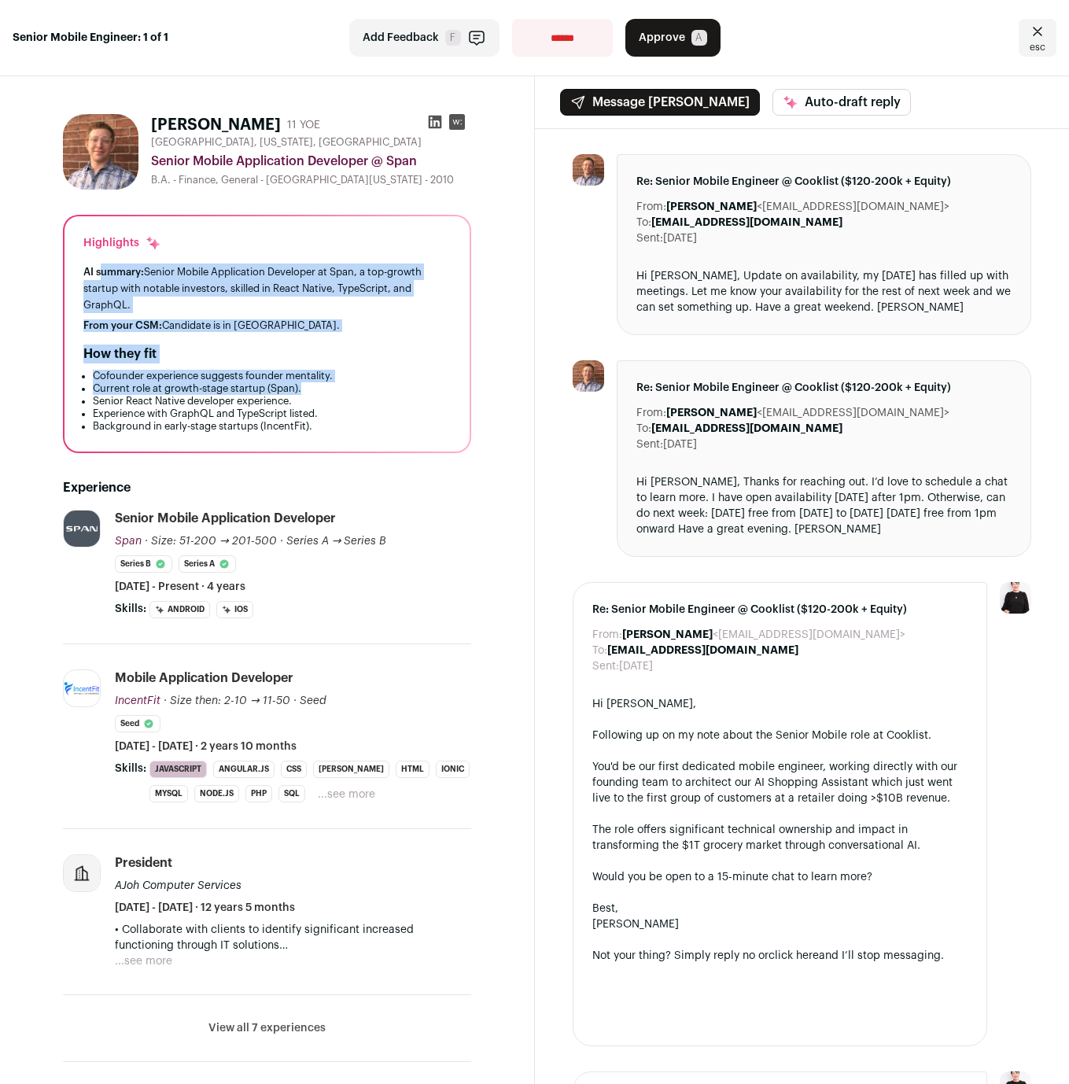
drag, startPoint x: 103, startPoint y: 275, endPoint x: 343, endPoint y: 387, distance: 264.6
click at [343, 387] on div "Highlights AI summary: Senior Mobile Application Developer at Span, a top-growt…" at bounding box center [266, 333] width 405 height 235
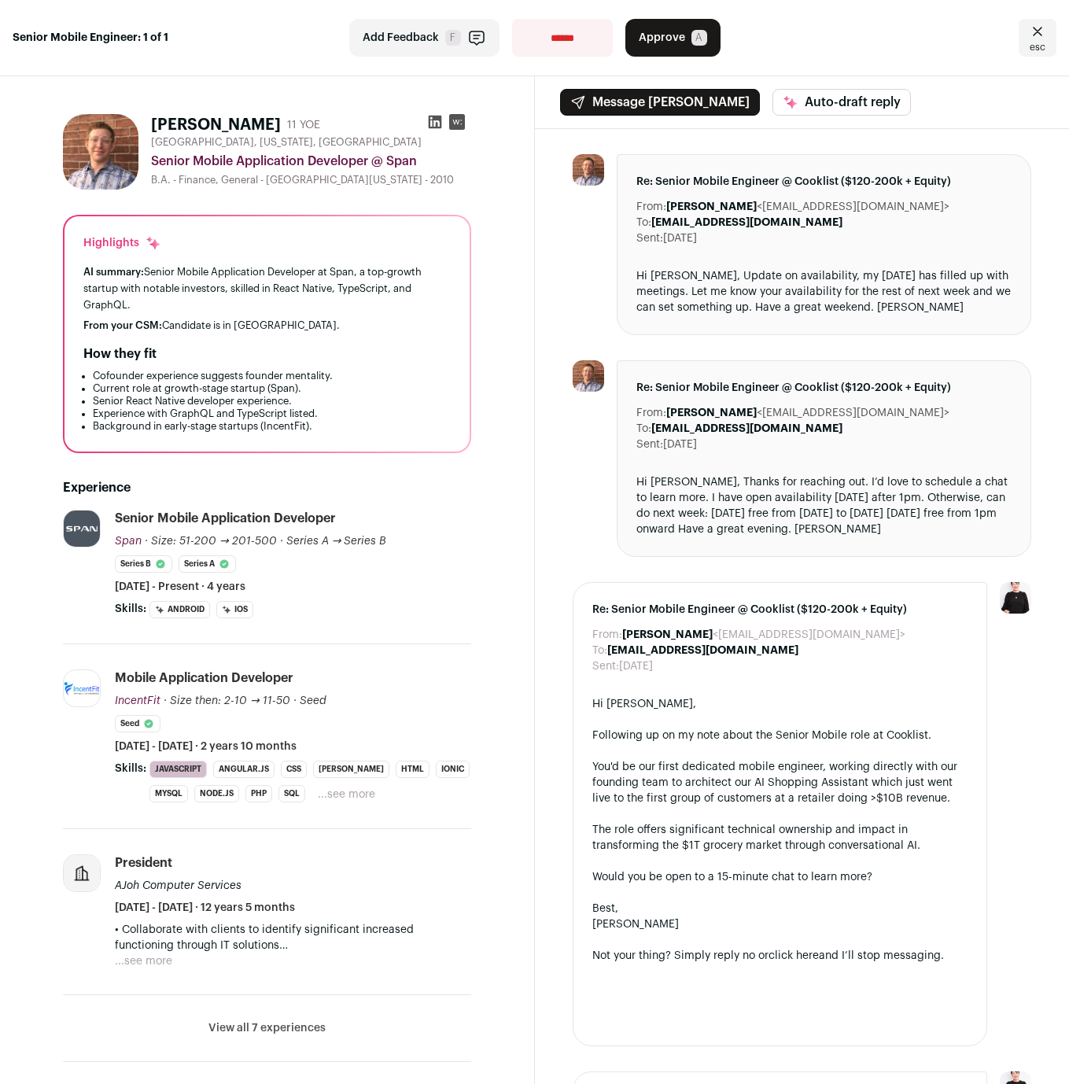
drag, startPoint x: 343, startPoint y: 387, endPoint x: 379, endPoint y: 399, distance: 38.0
click at [343, 387] on li "Current role at growth-stage startup (Span)." at bounding box center [272, 388] width 358 height 13
